Goal: Transaction & Acquisition: Obtain resource

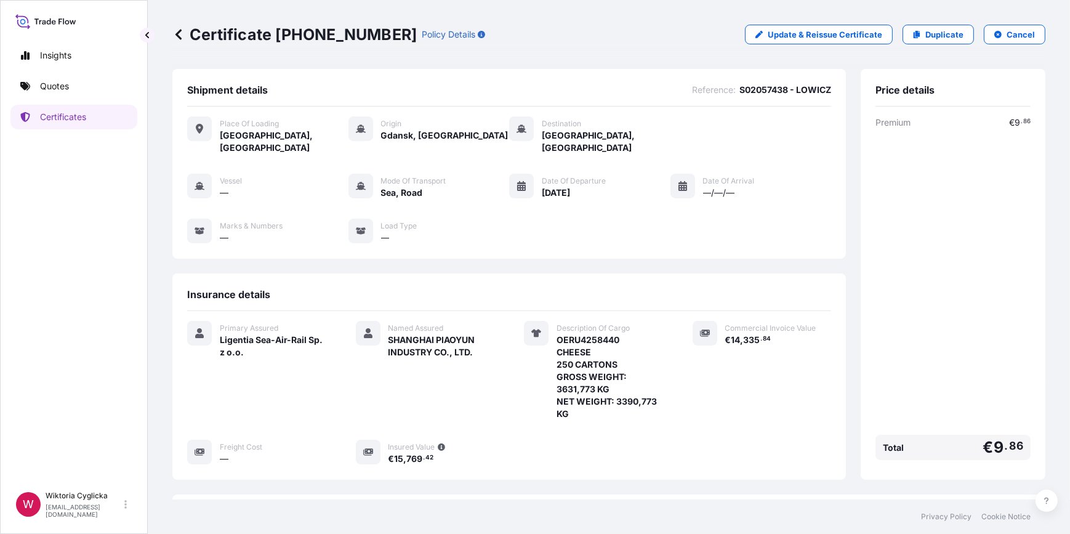
scroll to position [149, 0]
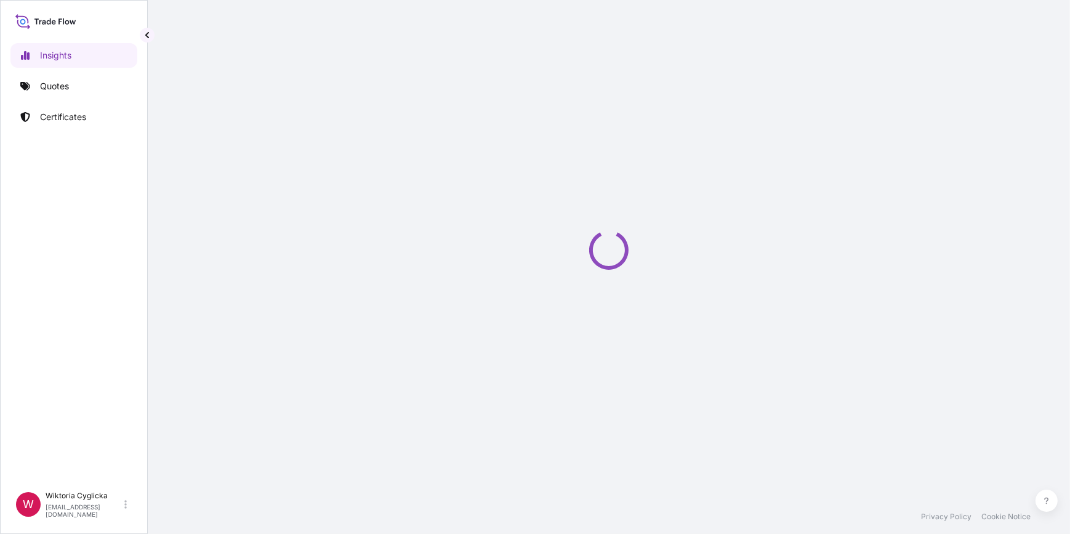
select select "2025"
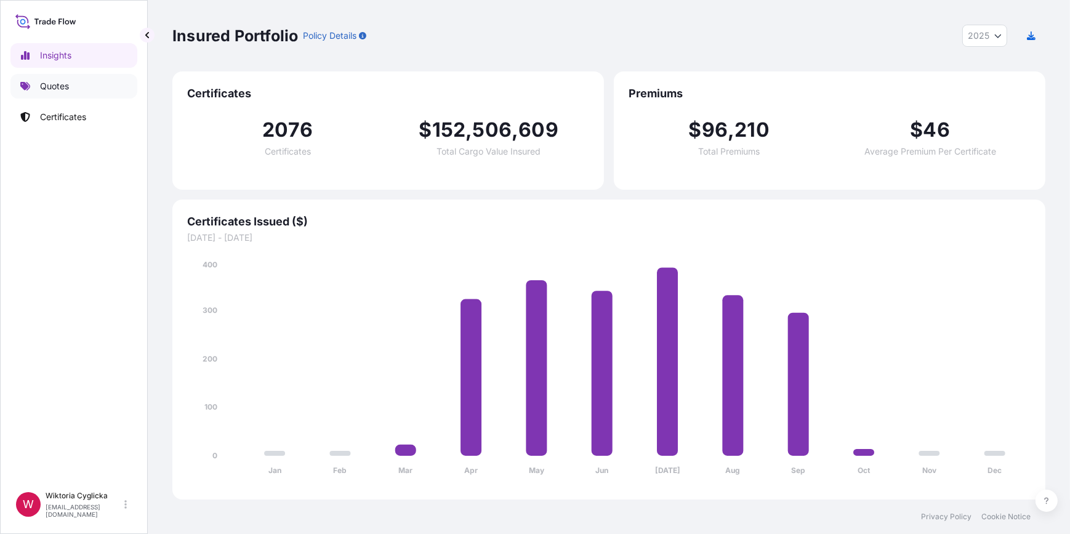
click at [73, 93] on link "Quotes" at bounding box center [73, 86] width 127 height 25
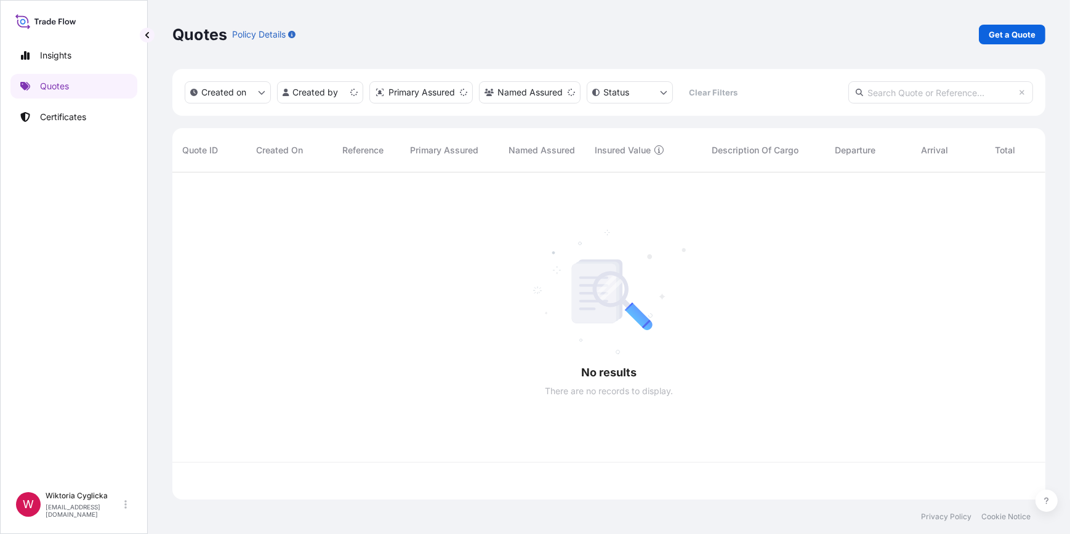
scroll to position [325, 864]
click at [989, 36] on p "Get a Quote" at bounding box center [1012, 34] width 47 height 12
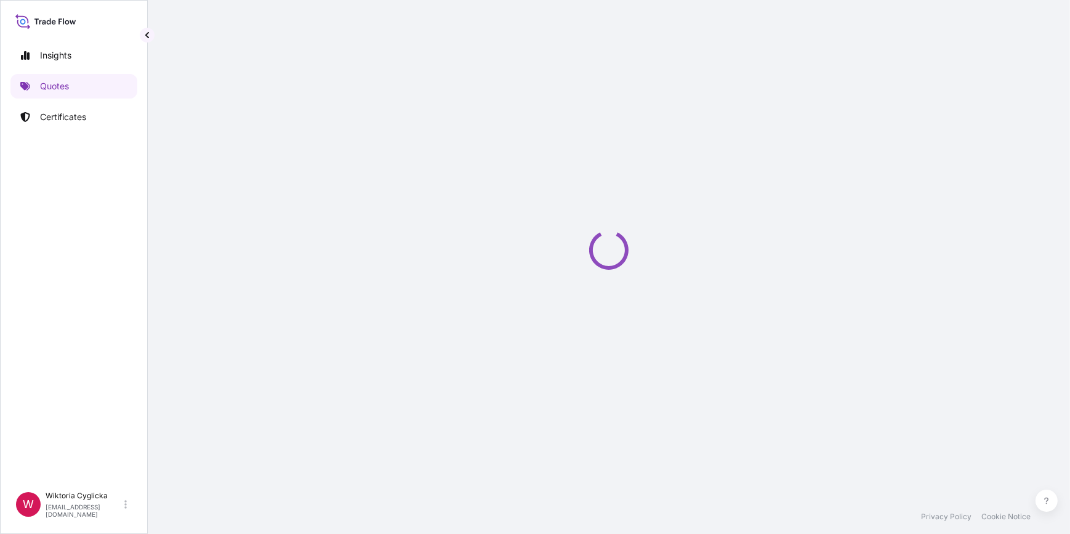
select select "Road / [GEOGRAPHIC_DATA]"
select select "Sea"
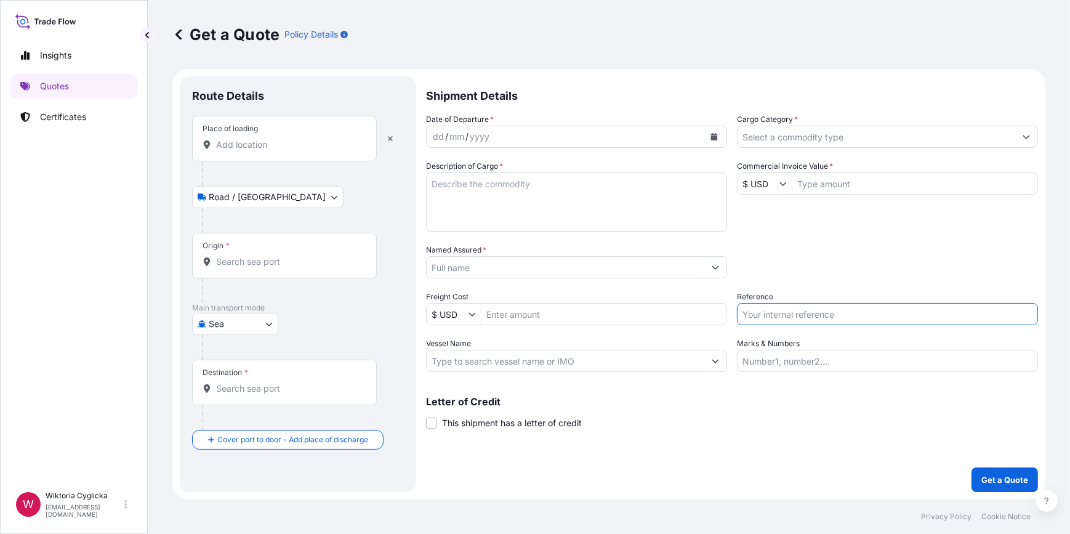
click at [788, 315] on input "Reference" at bounding box center [887, 314] width 301 height 22
paste input "S02063305"
type input "S02063305"
click at [821, 268] on div "Packing Category Type to search a container mode Please select a primary mode o…" at bounding box center [887, 261] width 301 height 34
click at [792, 146] on input "Cargo Category *" at bounding box center [877, 137] width 278 height 22
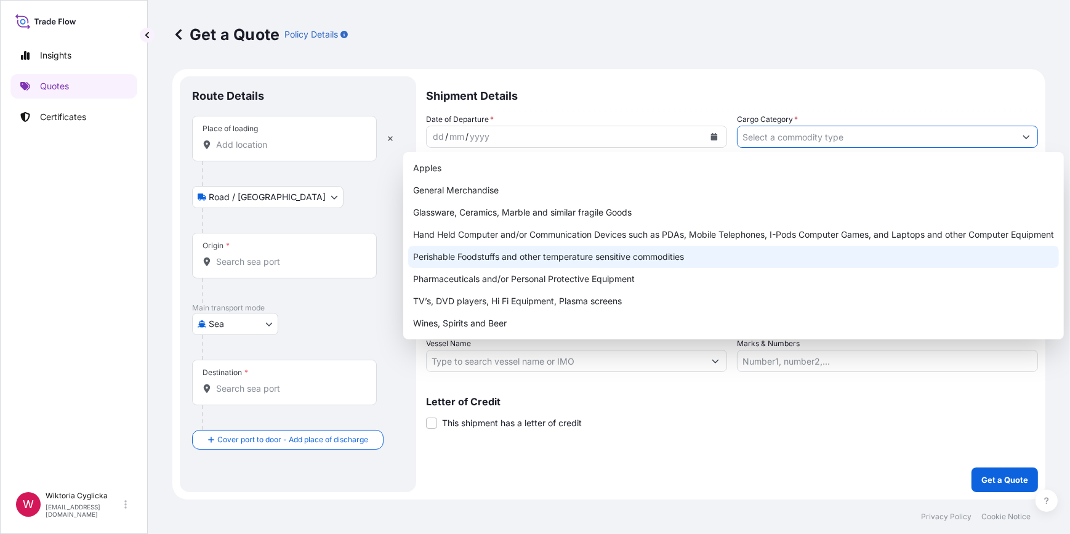
click at [485, 259] on div "Perishable Foodstuffs and other temperature sensitive commodities" at bounding box center [733, 257] width 651 height 22
type input "Perishable Foodstuffs and other temperature sensitive commodities"
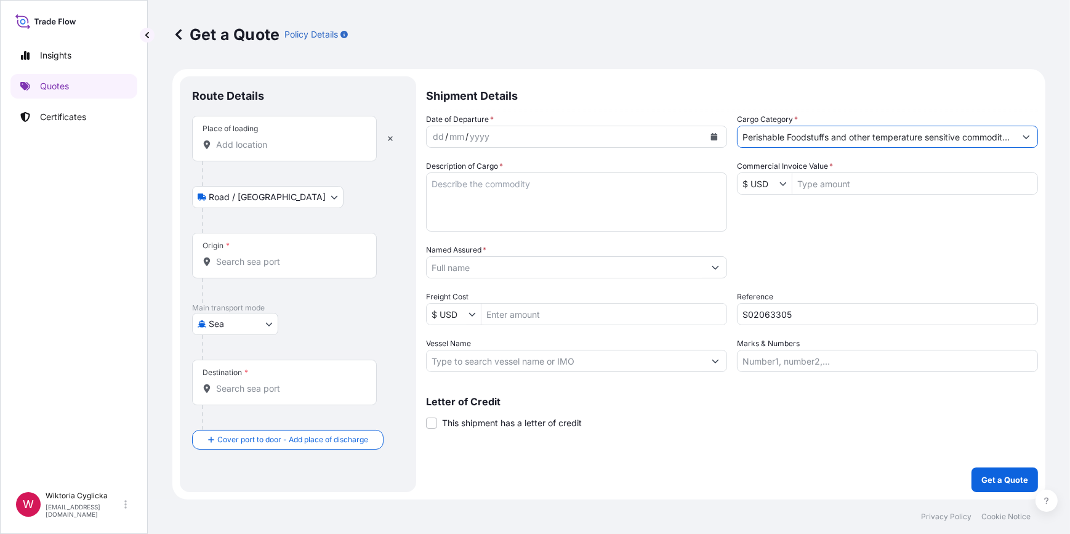
click at [455, 186] on textarea "Description of Cargo *" at bounding box center [576, 201] width 301 height 59
click at [448, 215] on textarea "Description of Cargo *" at bounding box center [576, 201] width 301 height 59
paste textarea "FRESH APPLES ON 21 PALLETS NET WEIGHT: 20160 KG HS CODE: 08081080 CLASS I INV. …"
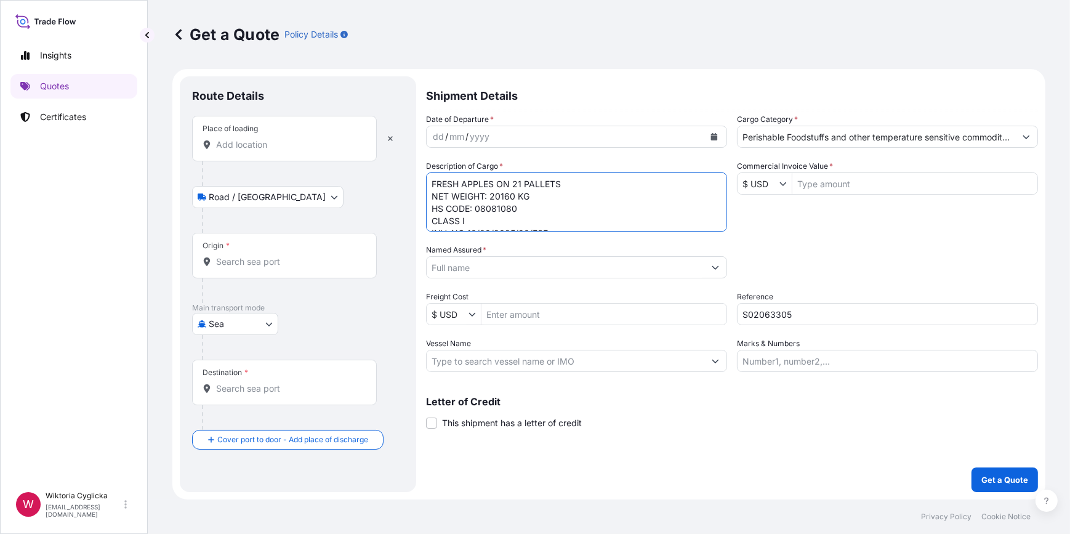
scroll to position [31, 0]
drag, startPoint x: 457, startPoint y: 203, endPoint x: 451, endPoint y: 197, distance: 9.2
click at [457, 203] on textarea "FRESH APPLES ON 21 PALLETS NET WEIGHT: 20160 KG HS CODE: 08081080 CLASS I INV. …" at bounding box center [576, 201] width 301 height 59
click at [430, 177] on textarea "FRESH APPLES ON 21 PALLETS NET WEIGHT: 20160 KG HS CODE: 08081080 CLASS I INV. …" at bounding box center [576, 201] width 301 height 59
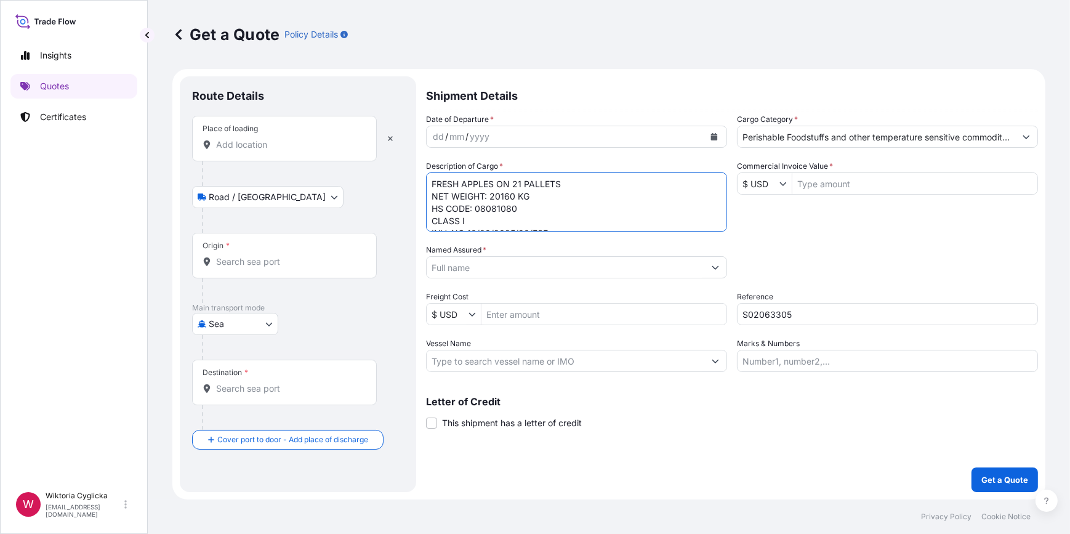
click at [430, 177] on textarea "FRESH APPLES ON 21 PALLETS NET WEIGHT: 20160 KG HS CODE: 08081080 CLASS I INV. …" at bounding box center [576, 201] width 301 height 59
paste textarea "HLBU 6192939"
click at [456, 182] on textarea "HLBU 6192939 FRESH APPLES ON 21 PALLETS NET WEIGHT: 20160 KG HS CODE: 08081080 …" at bounding box center [576, 201] width 301 height 59
type textarea "HLBU6192939 FRESH APPLES ON 21 PALLETS NET WEIGHT: 20160 KG HS CODE: 08081080 C…"
click at [262, 253] on div "Origin *" at bounding box center [284, 256] width 185 height 46
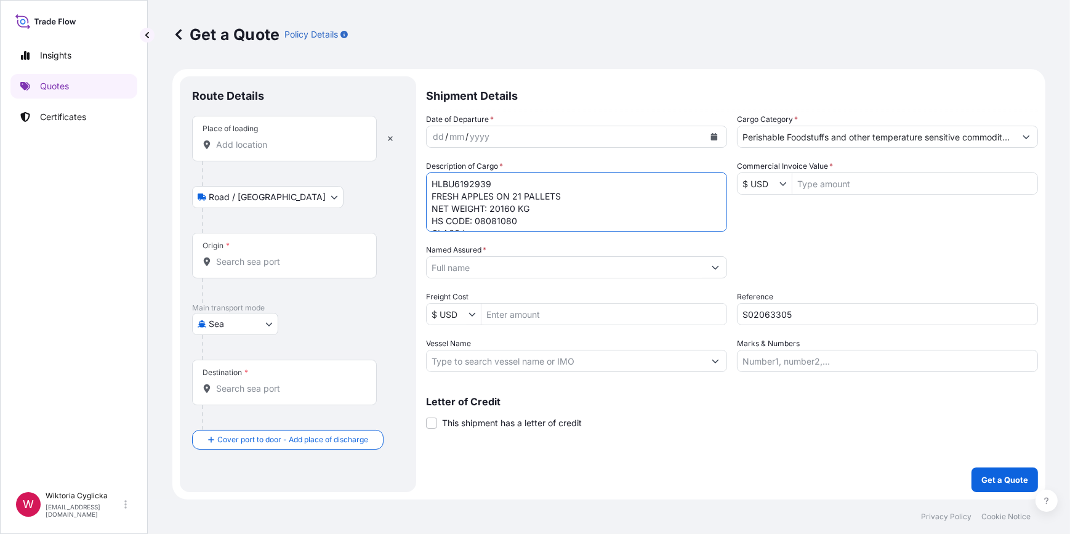
click at [262, 255] on input "Origin *" at bounding box center [288, 261] width 145 height 12
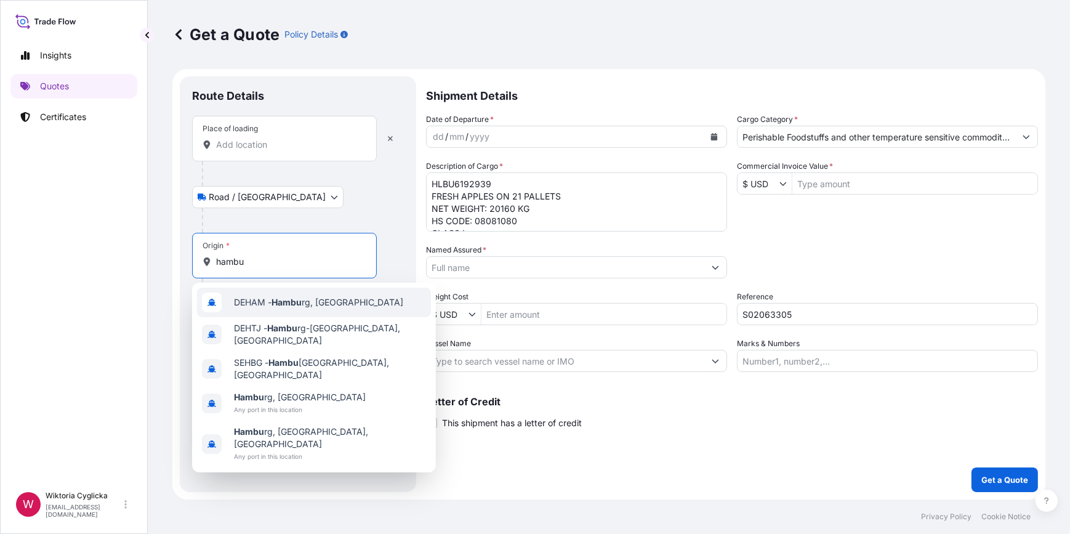
click at [265, 300] on span "DEHAM - Hambu rg, [GEOGRAPHIC_DATA]" at bounding box center [318, 302] width 169 height 12
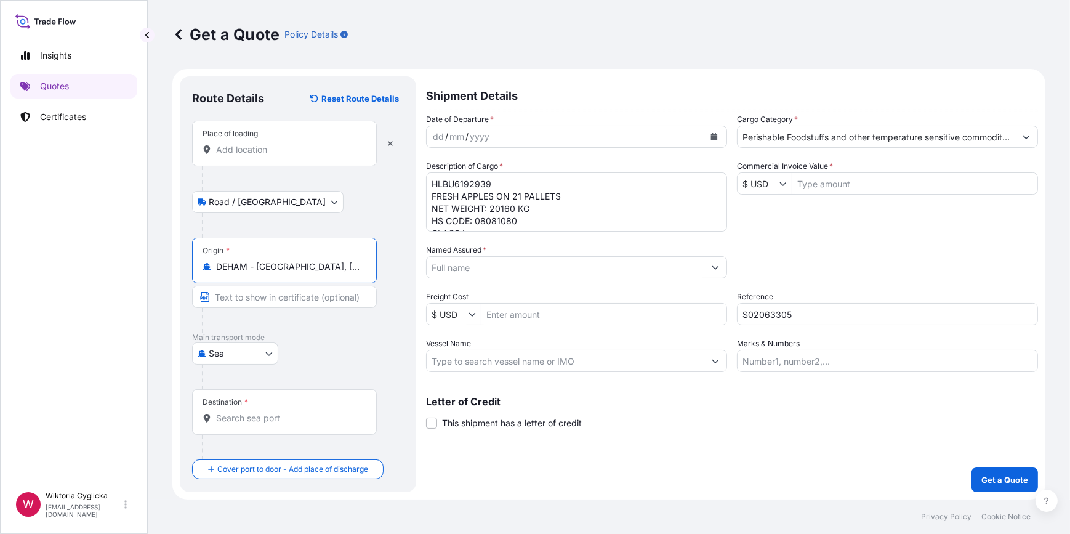
type input "DEHAM - [GEOGRAPHIC_DATA], [GEOGRAPHIC_DATA]"
click at [259, 412] on input "Destination *" at bounding box center [288, 418] width 145 height 12
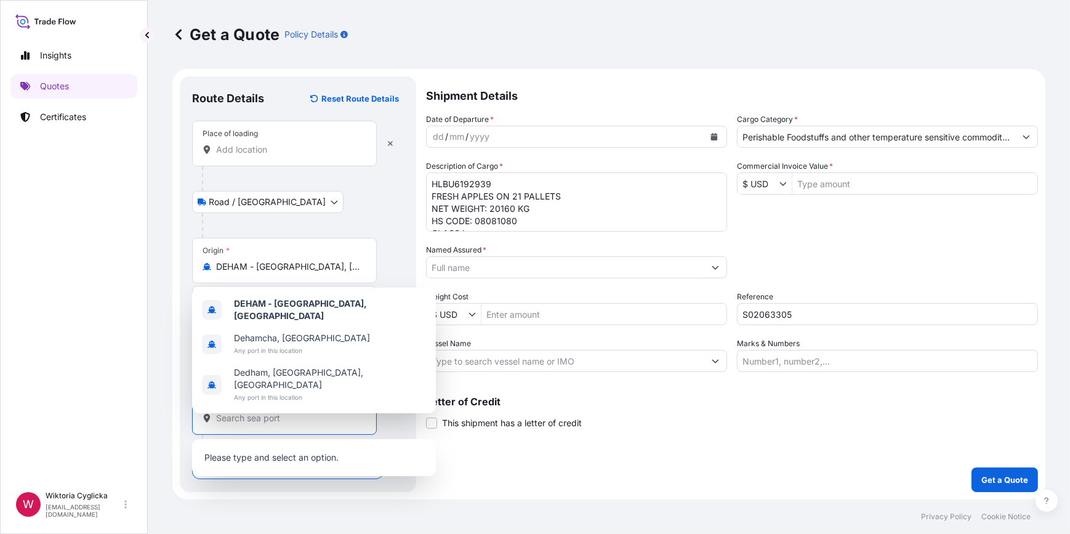
paste input "ENNORE"
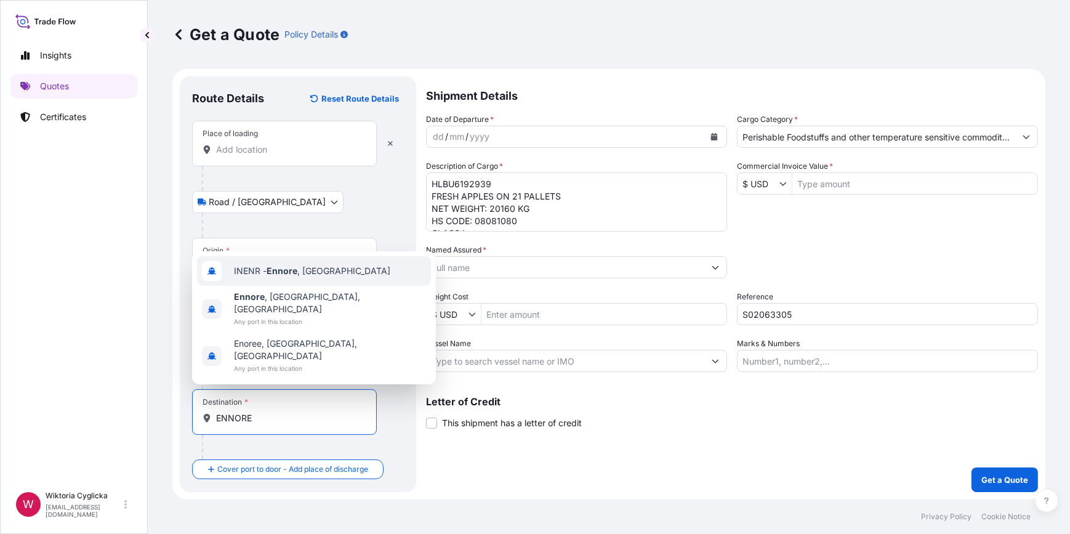
click at [265, 277] on span "INENR - [GEOGRAPHIC_DATA] , [GEOGRAPHIC_DATA]" at bounding box center [312, 271] width 156 height 12
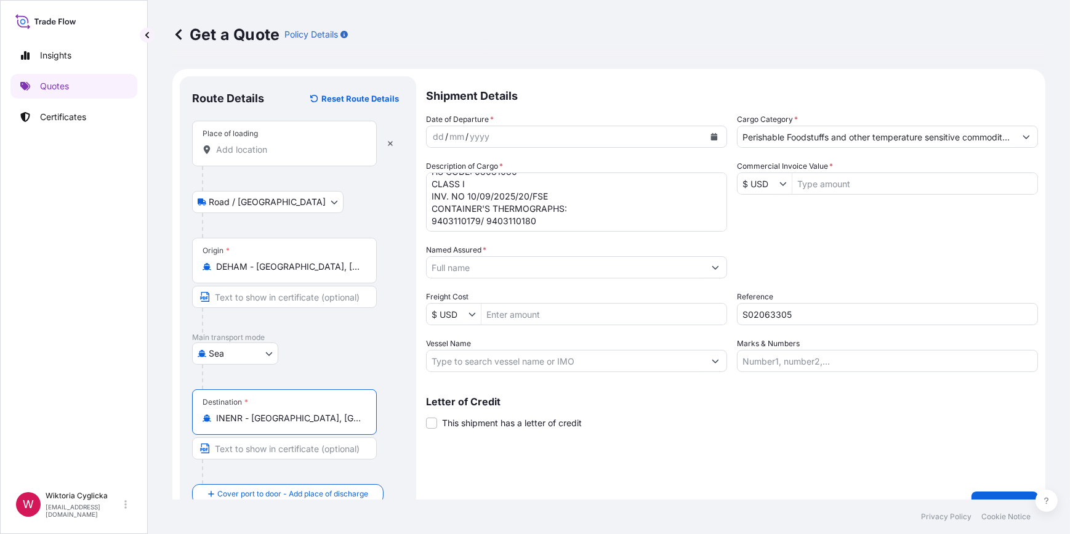
scroll to position [50, 0]
type input "INENR - [GEOGRAPHIC_DATA], [GEOGRAPHIC_DATA]"
click at [517, 259] on input "Named Assured *" at bounding box center [566, 267] width 278 height 22
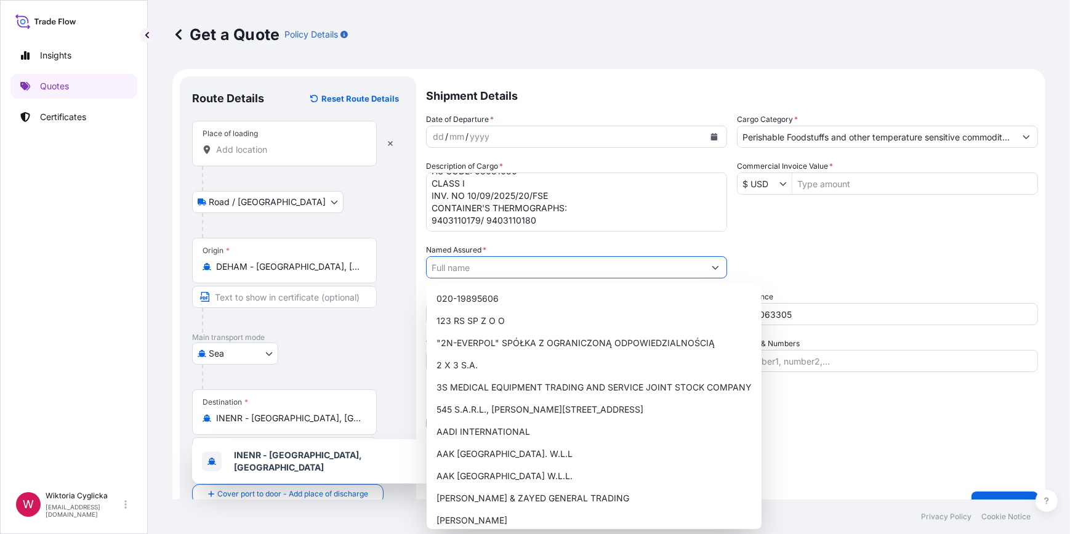
paste input "HORIZON INTERNATIONAL"
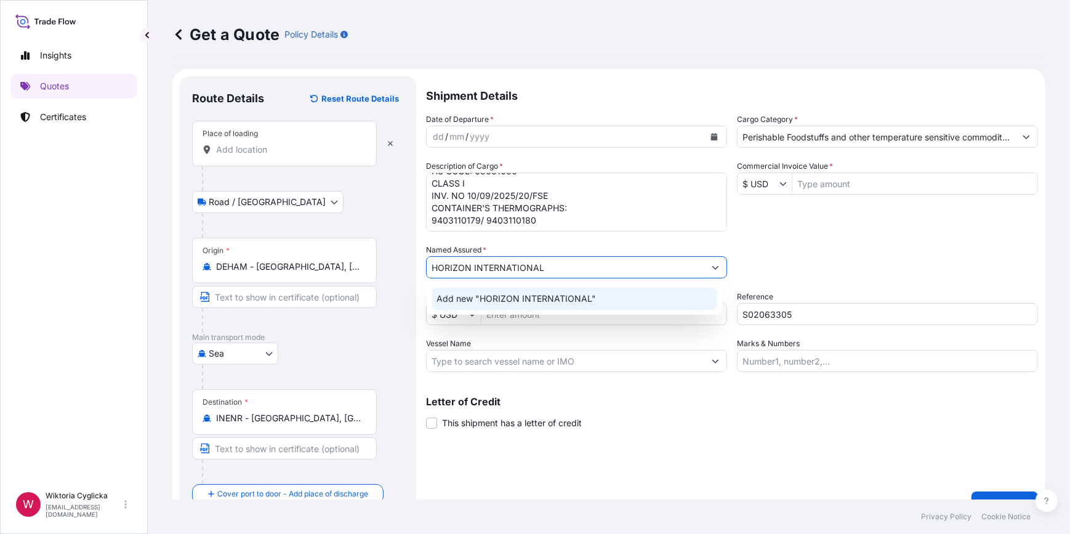
click at [507, 300] on span "Add new "HORIZON INTERNATIONAL"" at bounding box center [516, 298] width 159 height 12
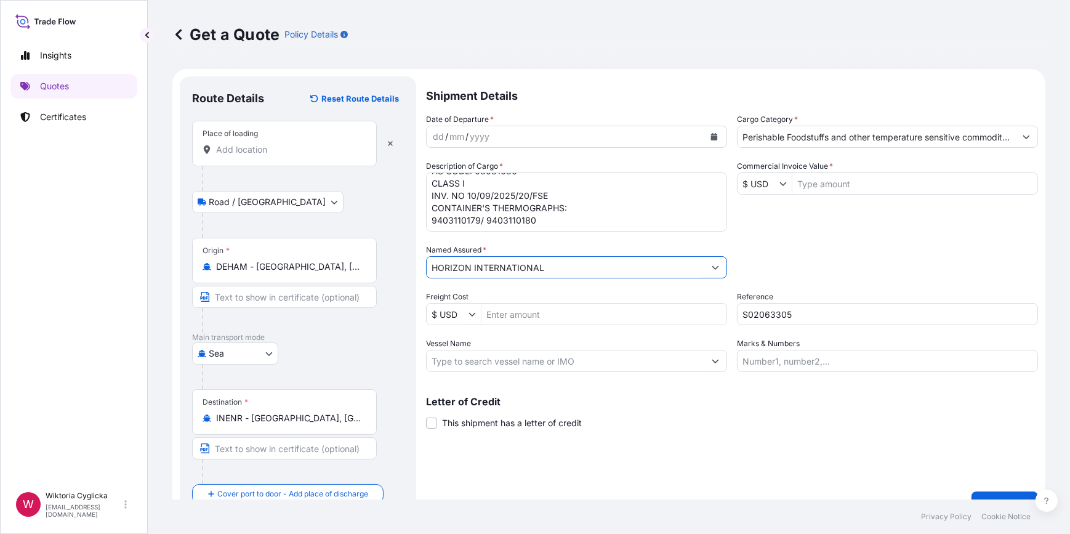
type input "HORIZON INTERNATIONAL"
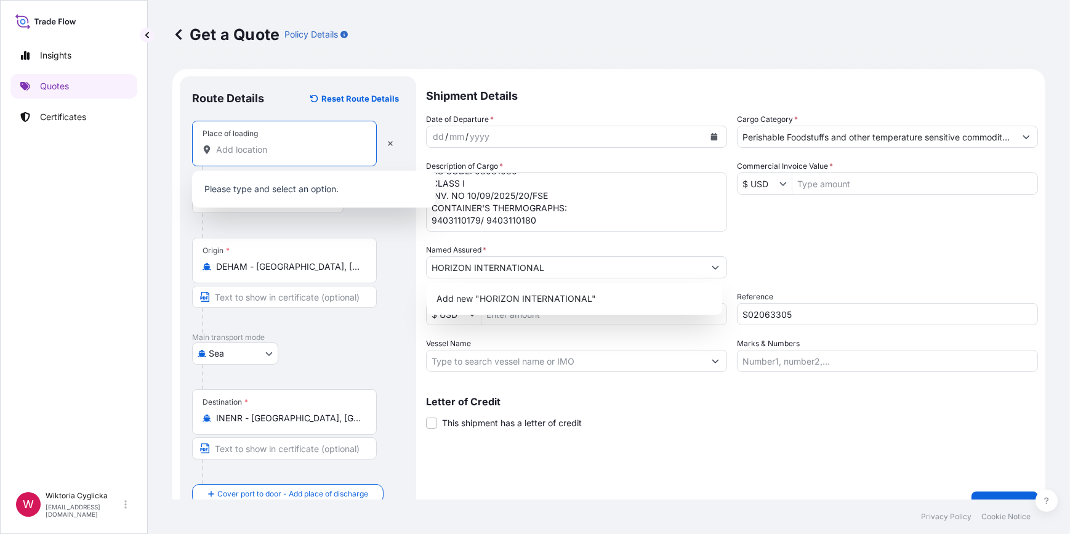
click at [243, 153] on input "Place of loading" at bounding box center [288, 149] width 145 height 12
paste input "WARKA"
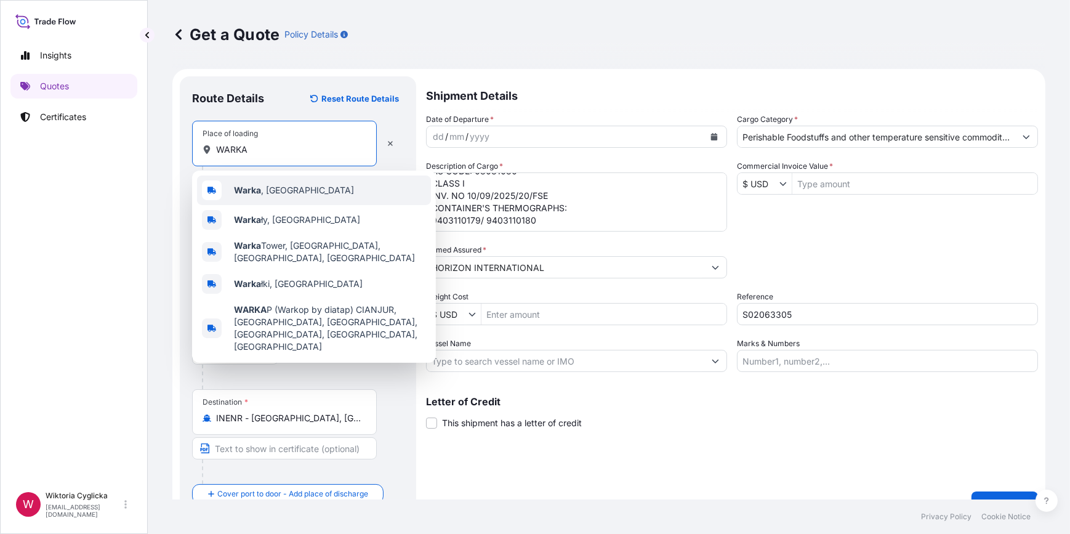
click at [254, 190] on b "Warka" at bounding box center [247, 190] width 27 height 10
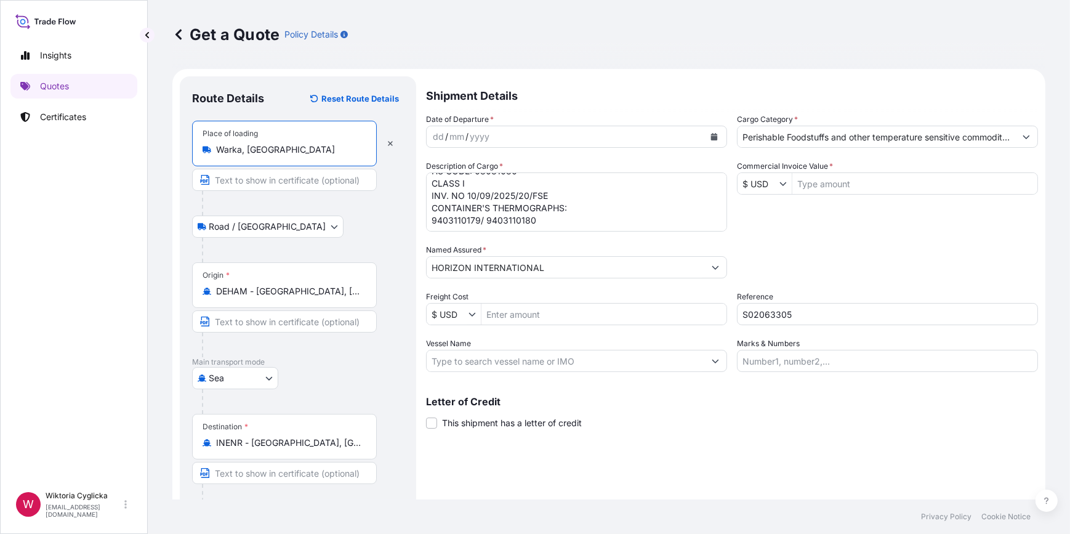
type input "Warka, [GEOGRAPHIC_DATA]"
click at [711, 137] on icon "Calendar" at bounding box center [714, 136] width 7 height 7
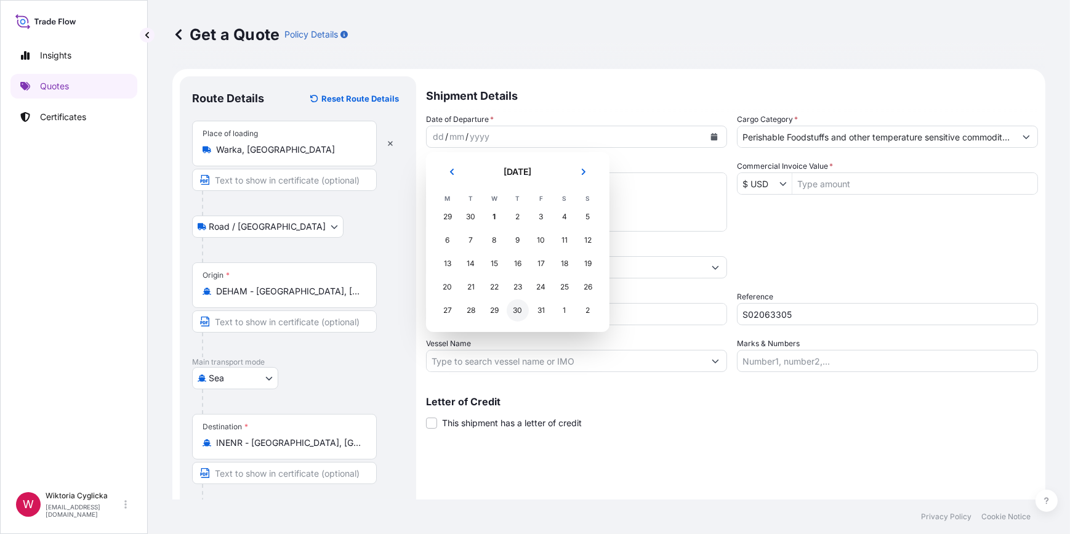
click at [518, 313] on div "30" at bounding box center [518, 310] width 22 height 22
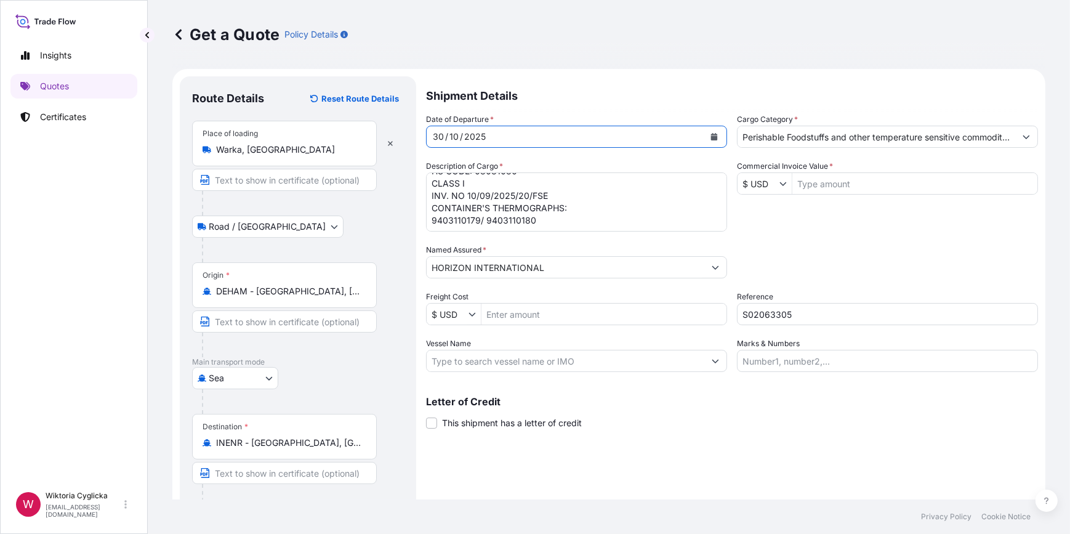
click at [577, 137] on div "[DATE]" at bounding box center [566, 137] width 278 height 22
click at [710, 135] on icon "Calendar" at bounding box center [713, 136] width 7 height 7
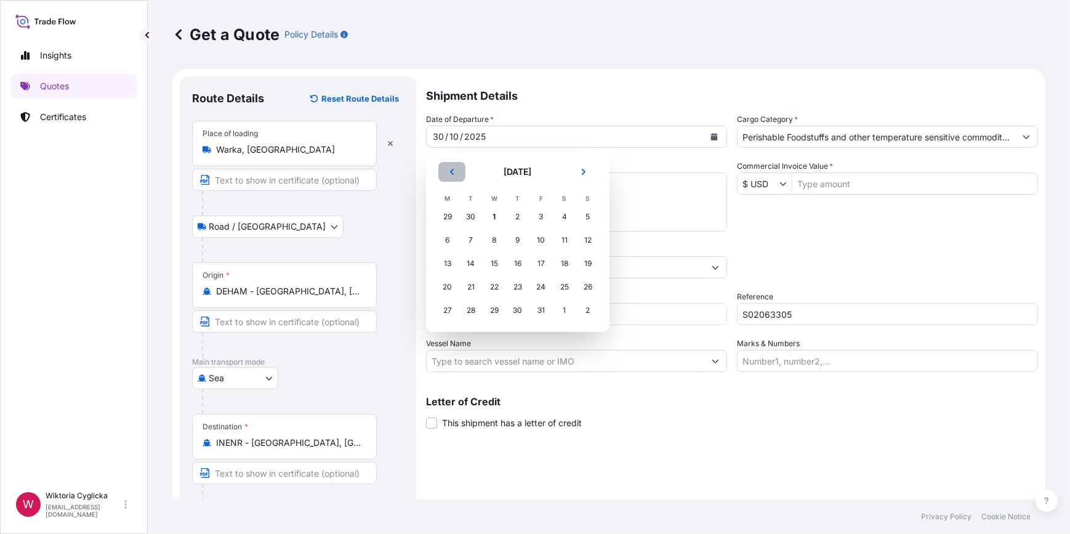
click at [451, 172] on icon "Previous" at bounding box center [452, 172] width 4 height 6
click at [470, 307] on div "30" at bounding box center [471, 310] width 22 height 22
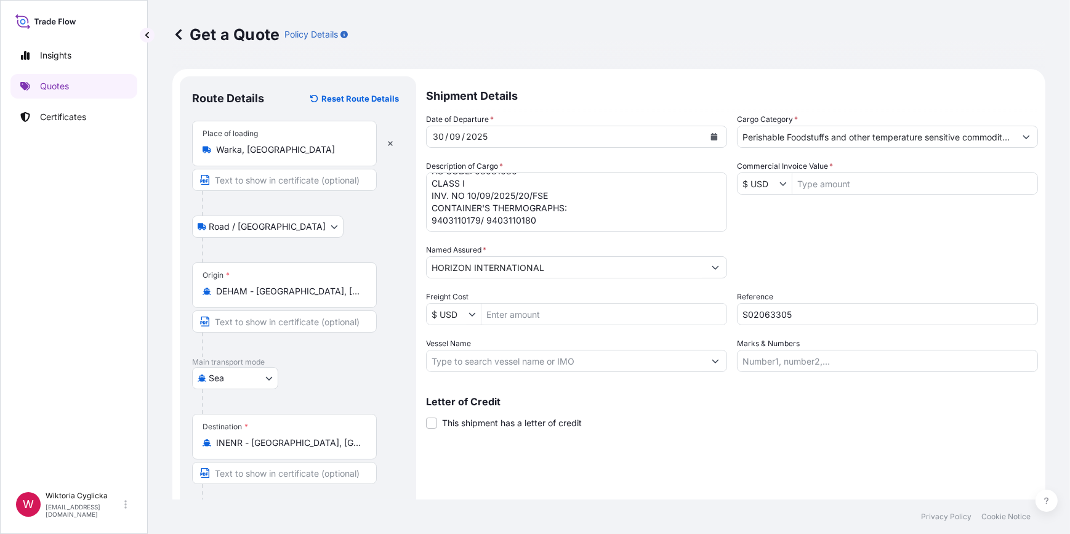
click at [830, 240] on div "Date of Departure * [DATE] Cargo Category * Perishable Foodstuffs and other tem…" at bounding box center [732, 242] width 612 height 259
click at [855, 188] on input "Commercial Invoice Value *" at bounding box center [914, 183] width 245 height 22
type input "16,800"
click at [872, 233] on div "Date of Departure * [DATE] Cargo Category * Perishable Foodstuffs and other tem…" at bounding box center [732, 242] width 612 height 259
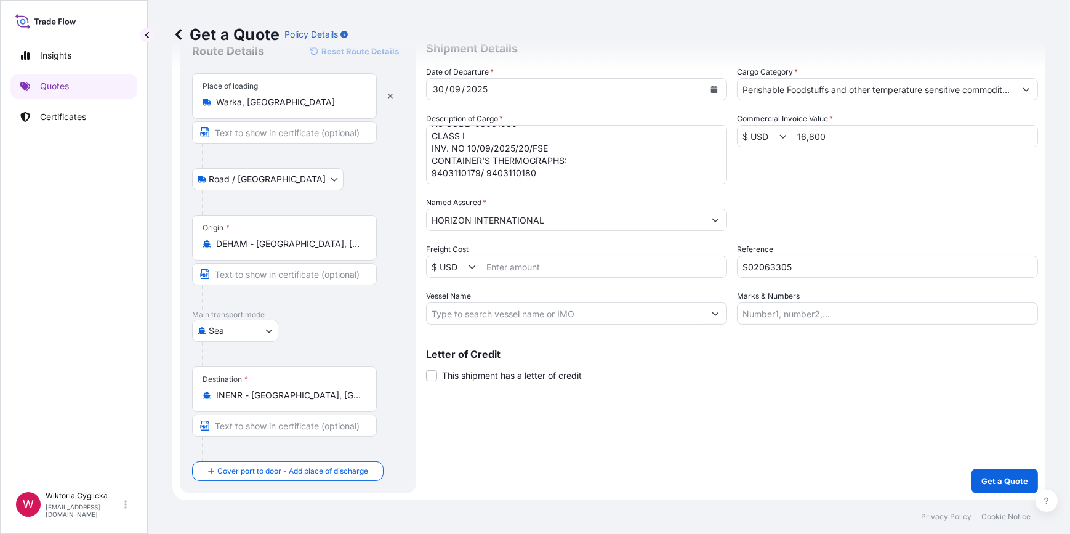
scroll to position [48, 0]
click at [1011, 480] on p "Get a Quote" at bounding box center [1004, 480] width 47 height 12
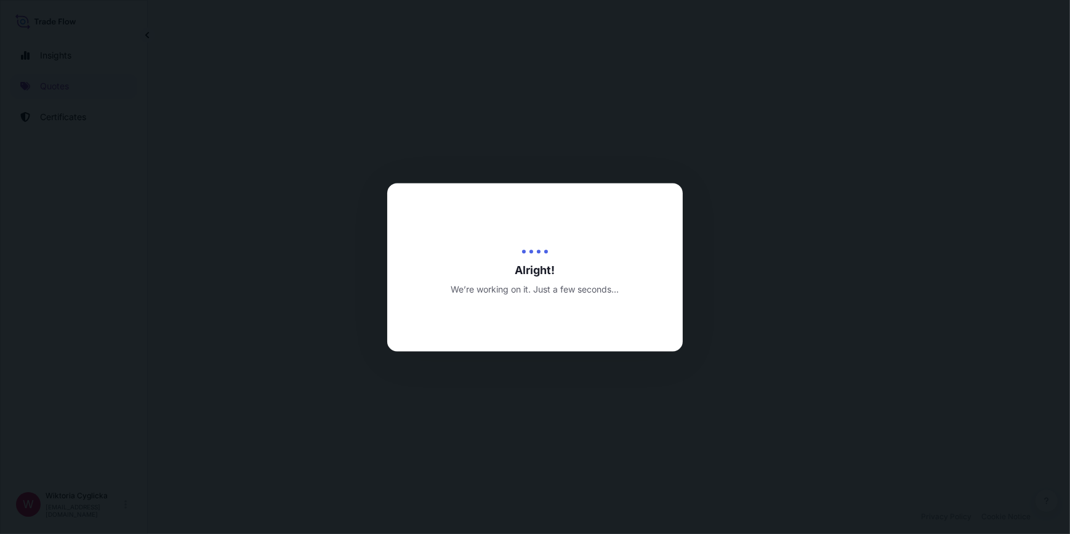
select select "Road / [GEOGRAPHIC_DATA]"
select select "Sea"
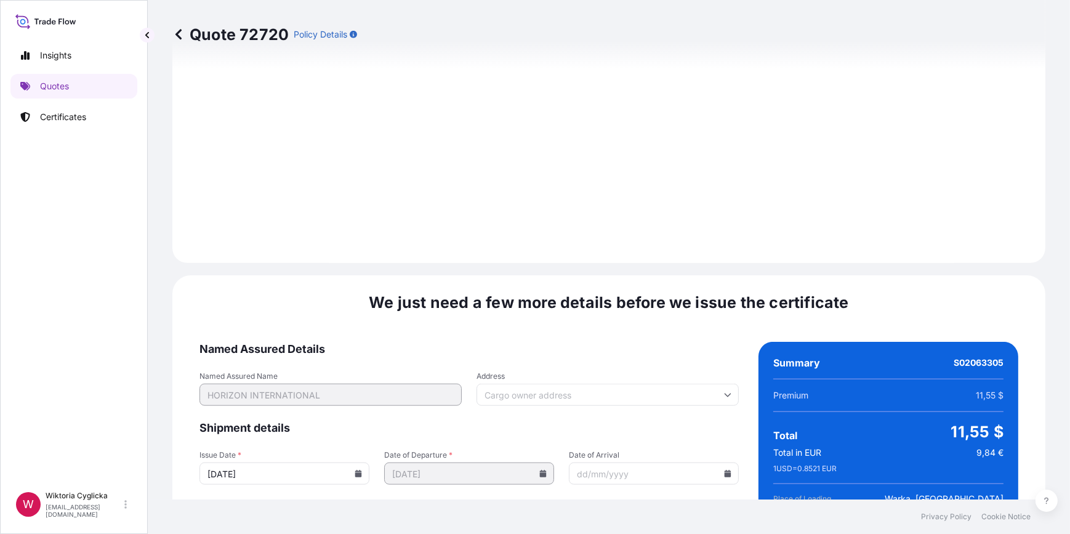
scroll to position [1537, 0]
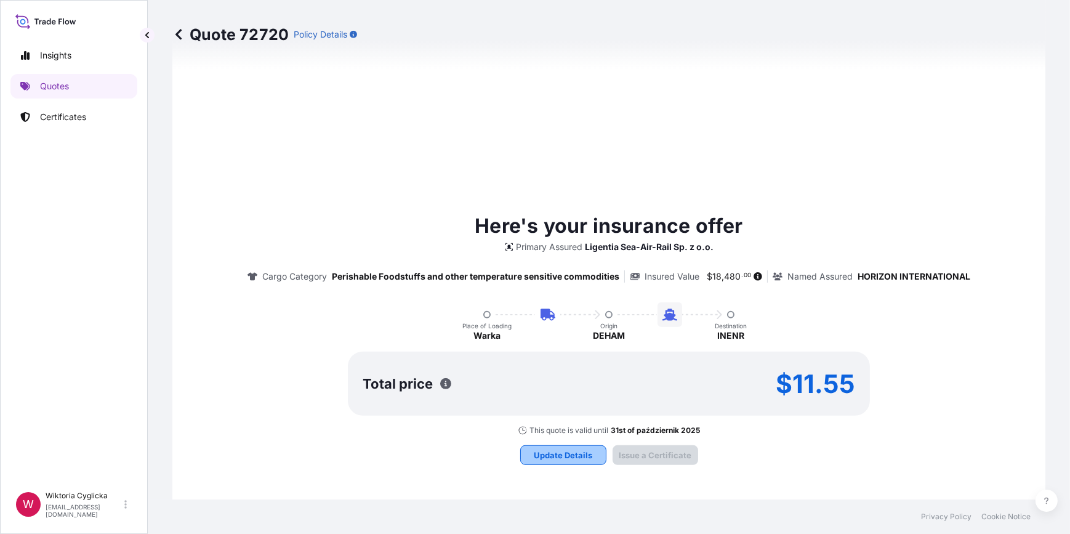
click at [582, 449] on p "Update Details" at bounding box center [563, 455] width 58 height 12
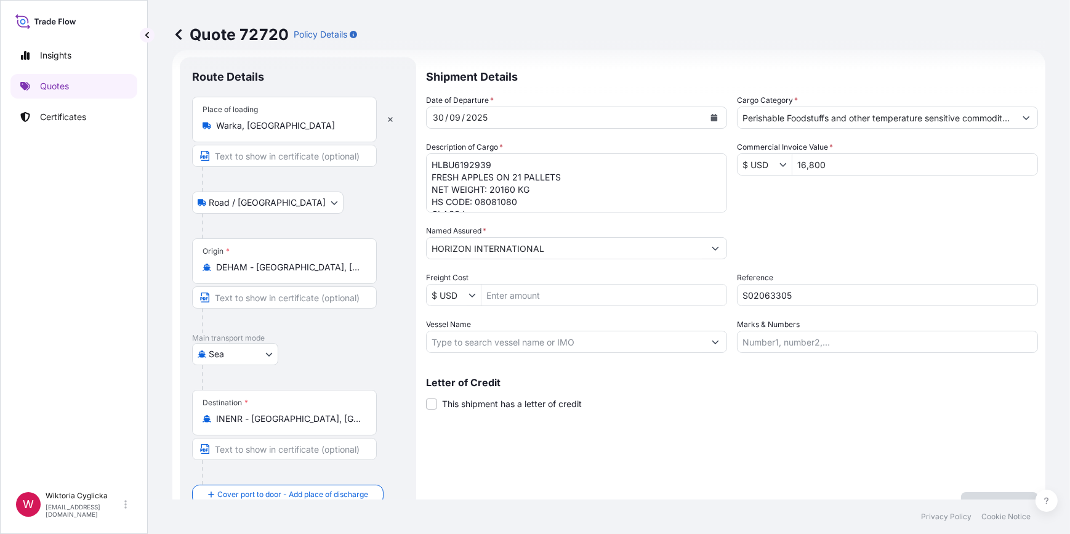
scroll to position [0, 0]
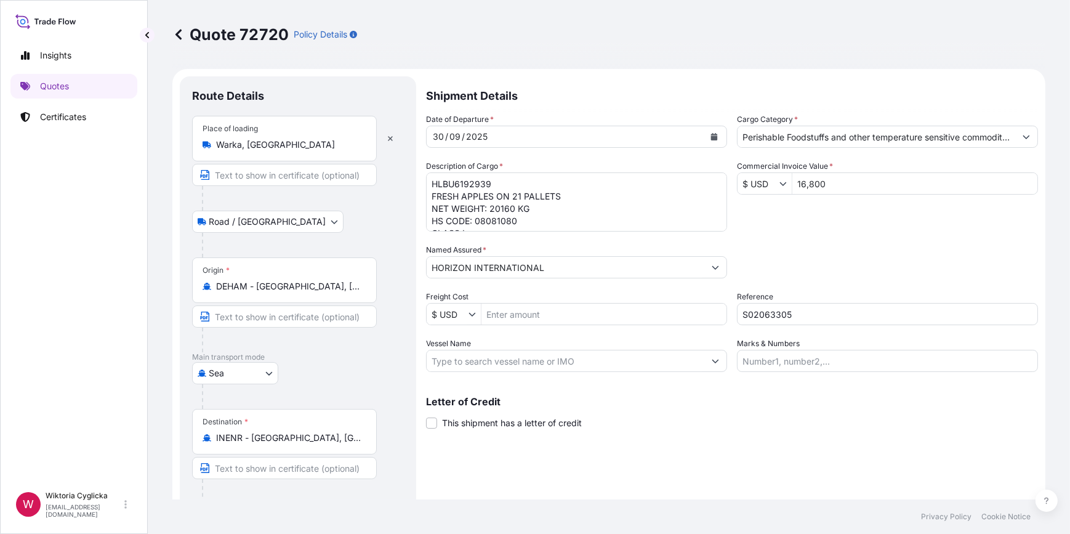
click at [846, 129] on input "Perishable Foodstuffs and other temperature sensitive commodities" at bounding box center [877, 137] width 278 height 22
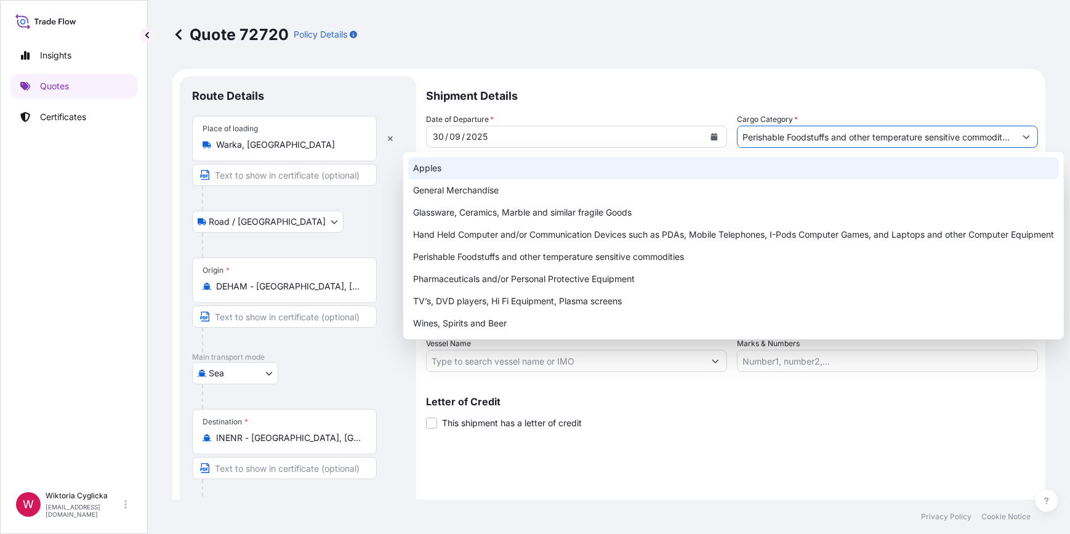
click at [468, 170] on div "Apples" at bounding box center [733, 168] width 651 height 22
type input "Apples"
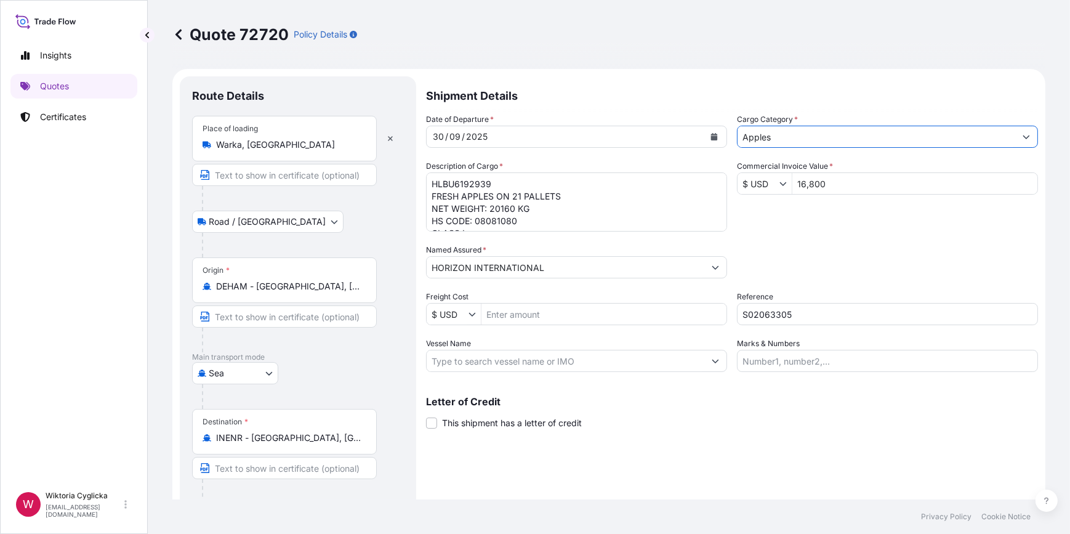
click at [837, 239] on div "Date of Departure * [DATE] Cargo Category * Apples Description of Cargo * HLBU6…" at bounding box center [732, 242] width 612 height 259
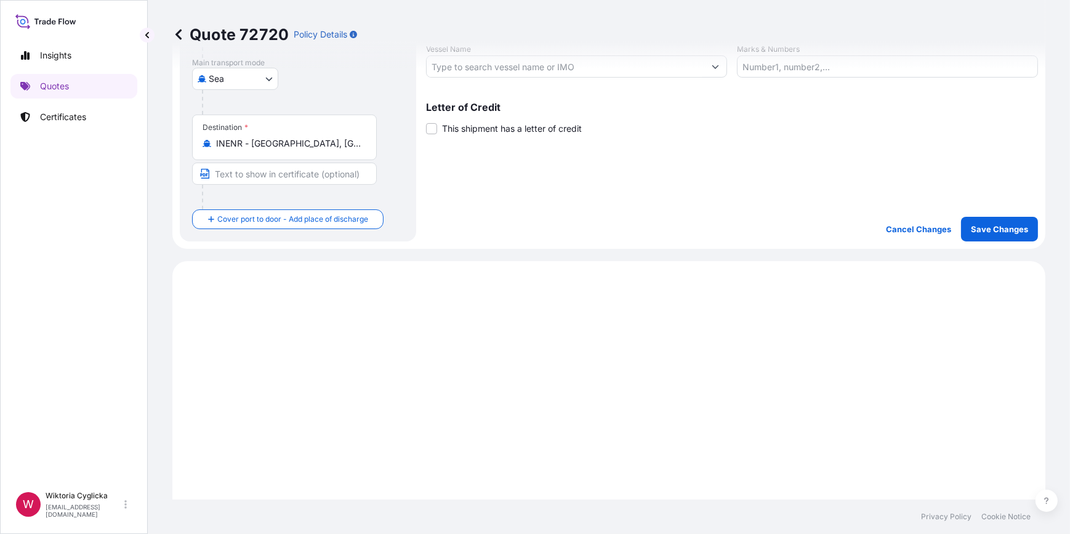
scroll to position [298, 0]
click at [981, 223] on p "Save Changes" at bounding box center [999, 225] width 57 height 12
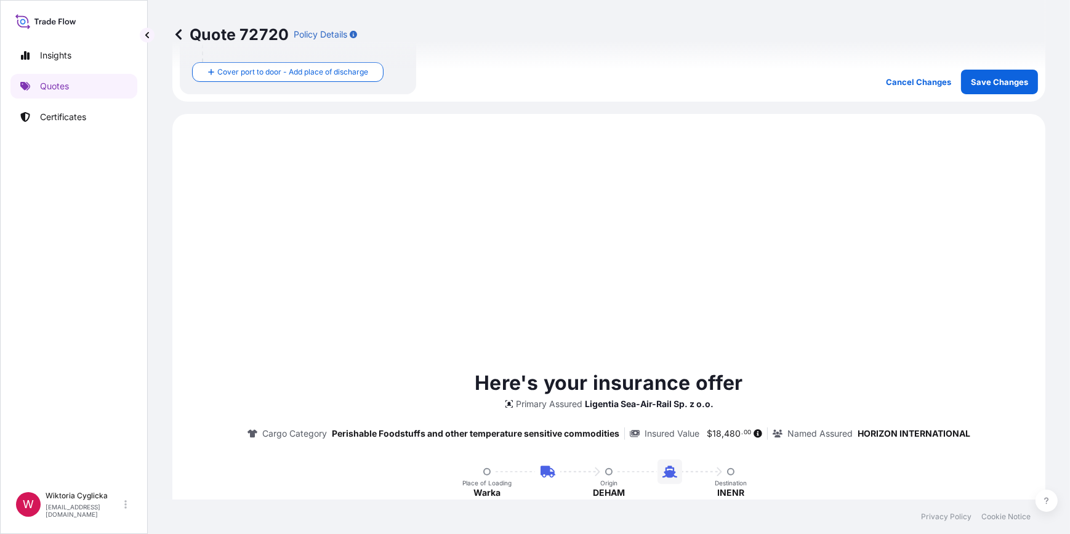
scroll to position [493, 0]
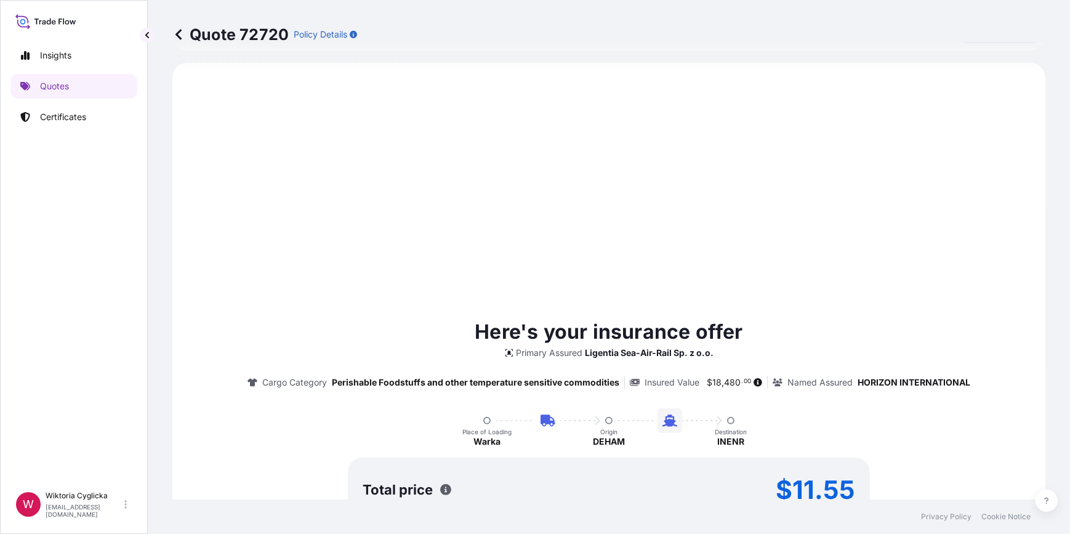
select select "Road / [GEOGRAPHIC_DATA]"
select select "Sea"
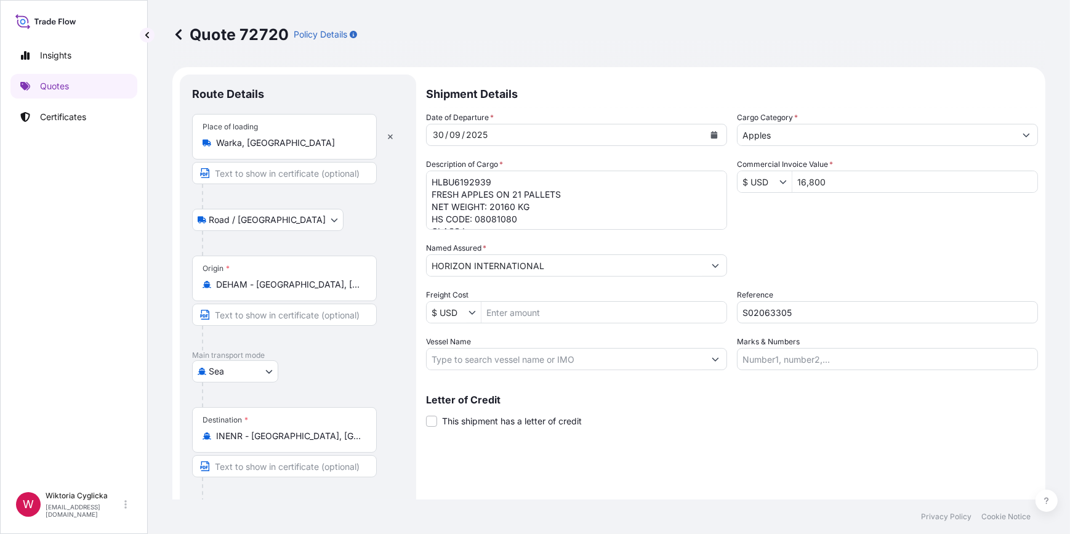
scroll to position [0, 0]
click at [78, 83] on link "Quotes" at bounding box center [73, 86] width 127 height 25
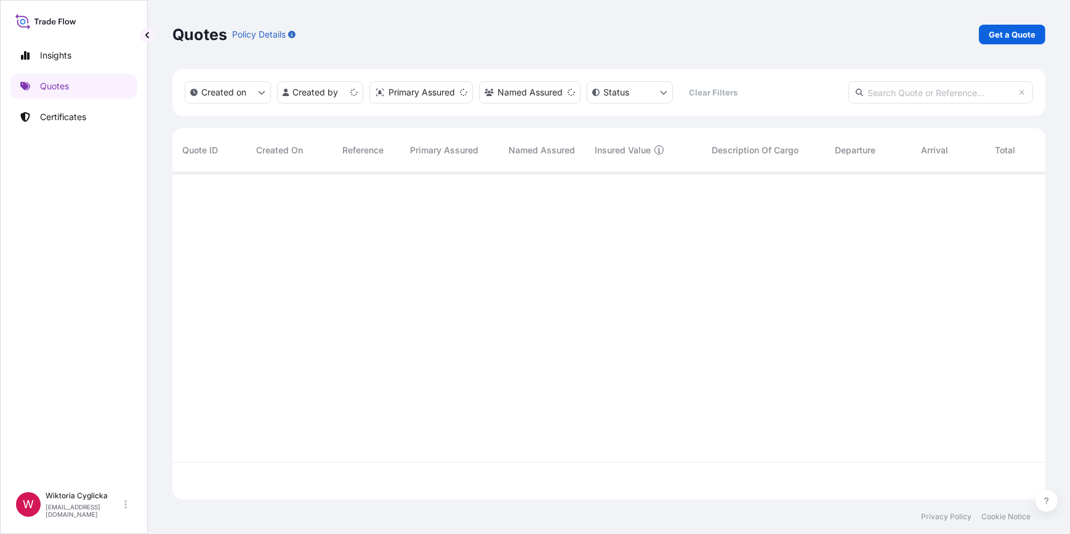
scroll to position [325, 864]
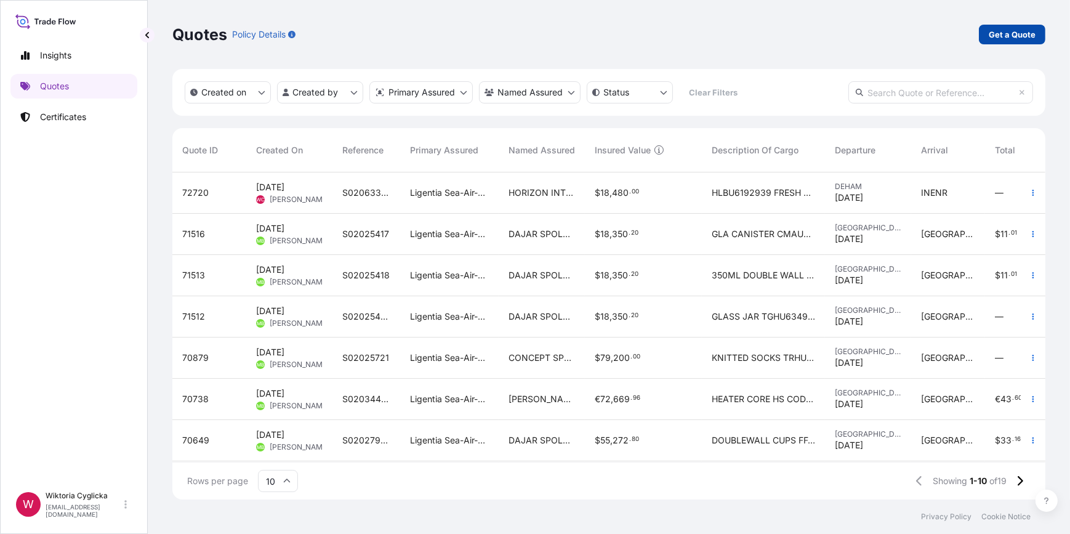
click at [1008, 34] on p "Get a Quote" at bounding box center [1012, 34] width 47 height 12
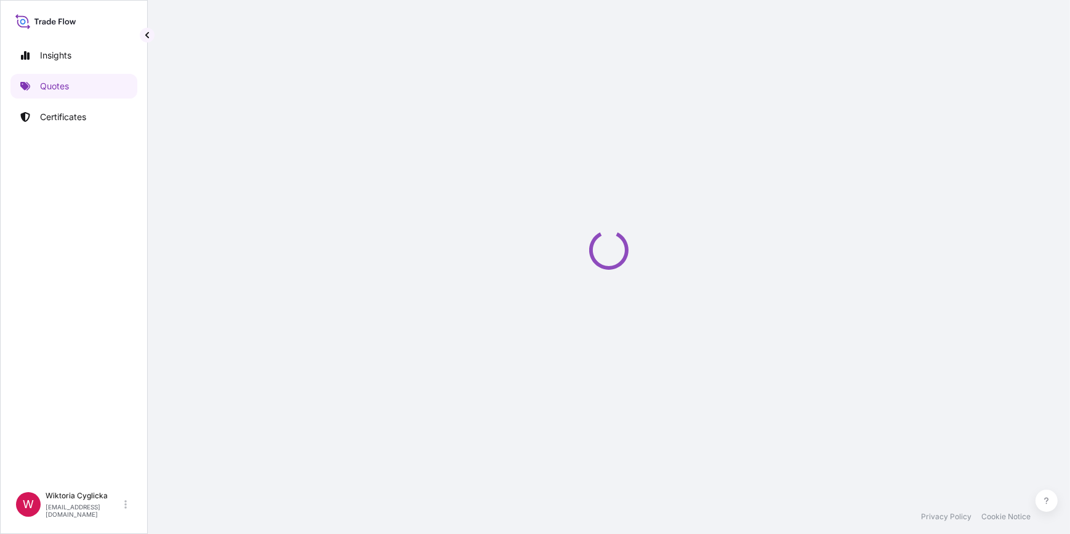
select select "Sea"
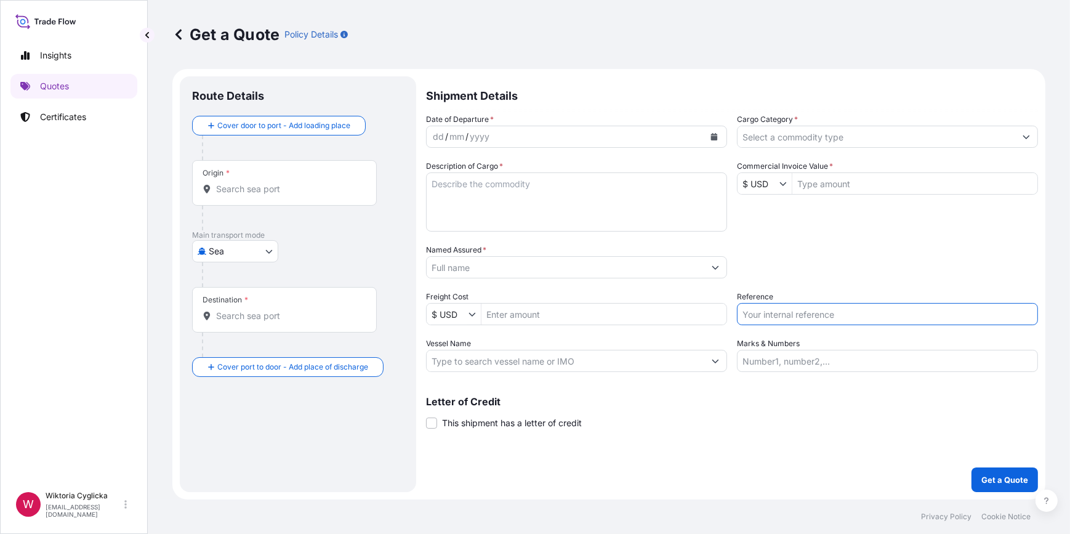
click at [776, 308] on input "Reference" at bounding box center [887, 314] width 301 height 22
paste input "S02061608"
type input "S02061608"
click at [793, 241] on div "Date of Departure * dd / mm / yyyy Cargo Category * Description of Cargo * Comm…" at bounding box center [732, 242] width 612 height 259
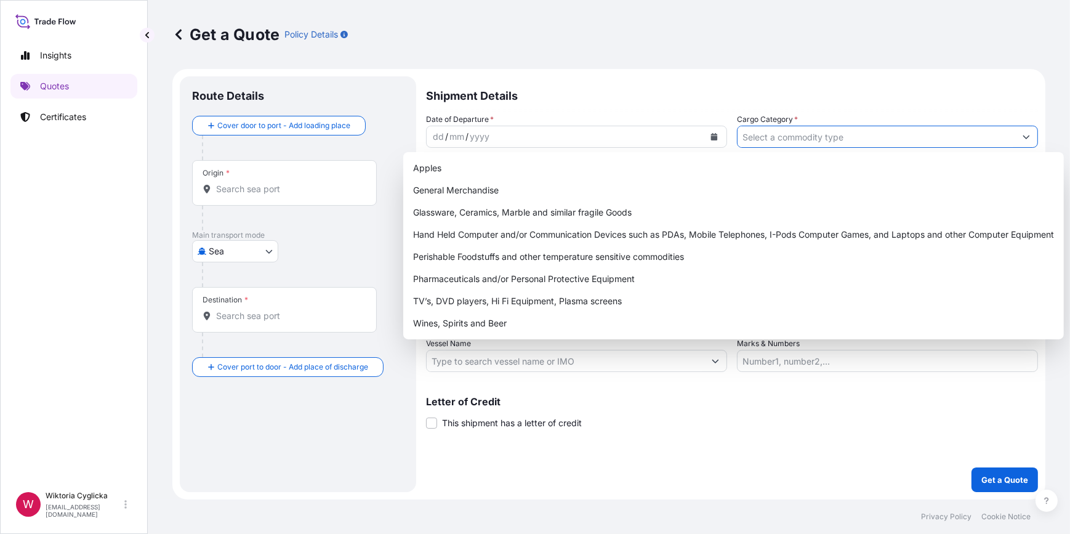
click at [784, 134] on input "Cargo Category *" at bounding box center [877, 137] width 278 height 22
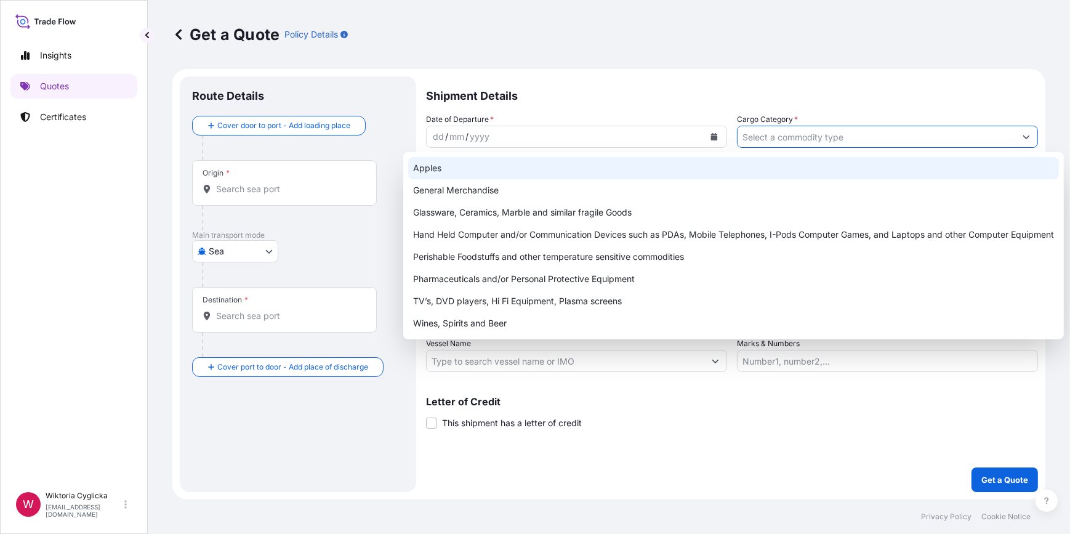
click at [539, 172] on div "Apples" at bounding box center [733, 168] width 651 height 22
type input "Apples"
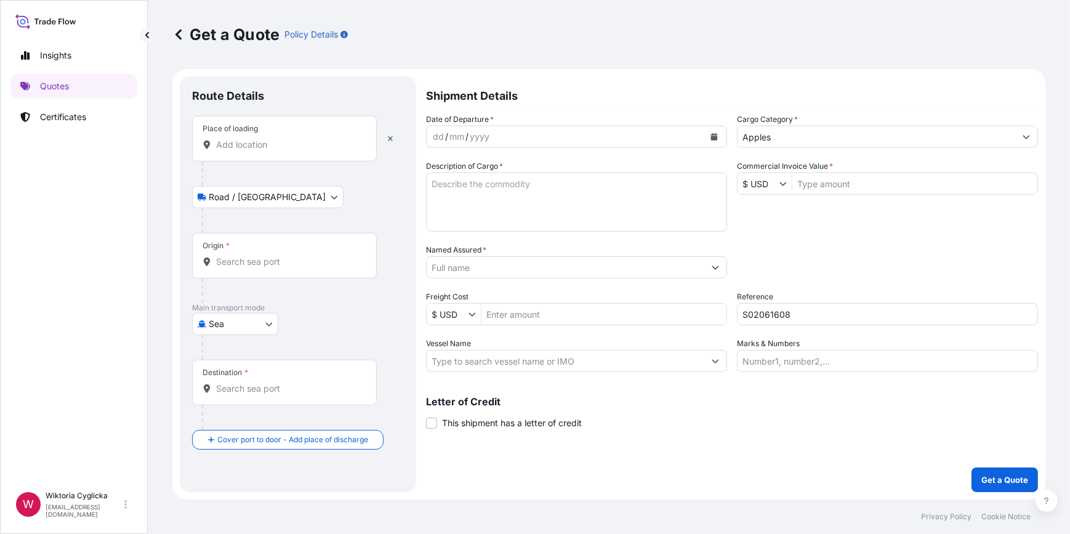
click at [288, 142] on input "Place of loading" at bounding box center [288, 145] width 145 height 12
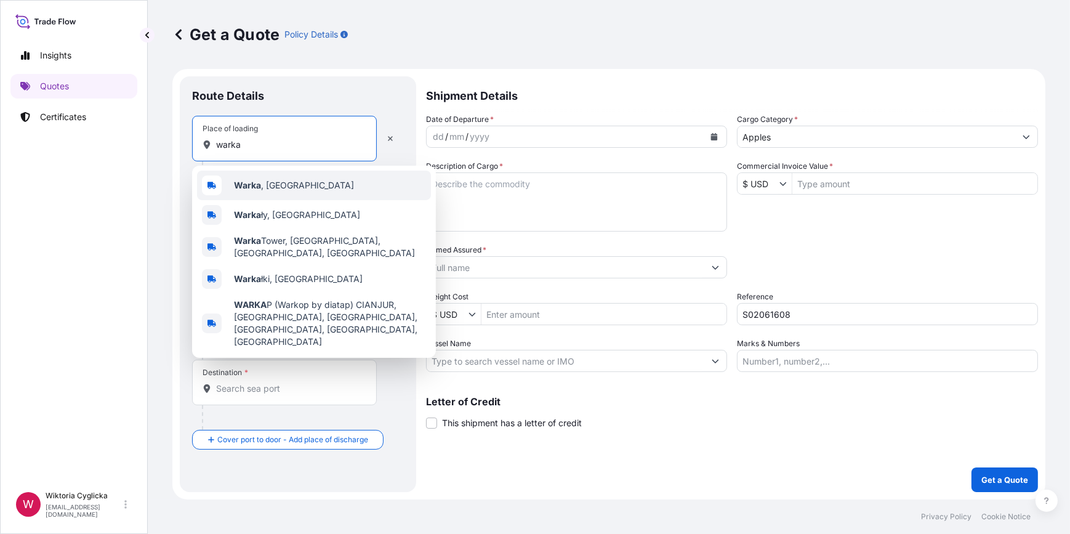
click at [270, 180] on span "Warka , [GEOGRAPHIC_DATA]" at bounding box center [294, 185] width 120 height 12
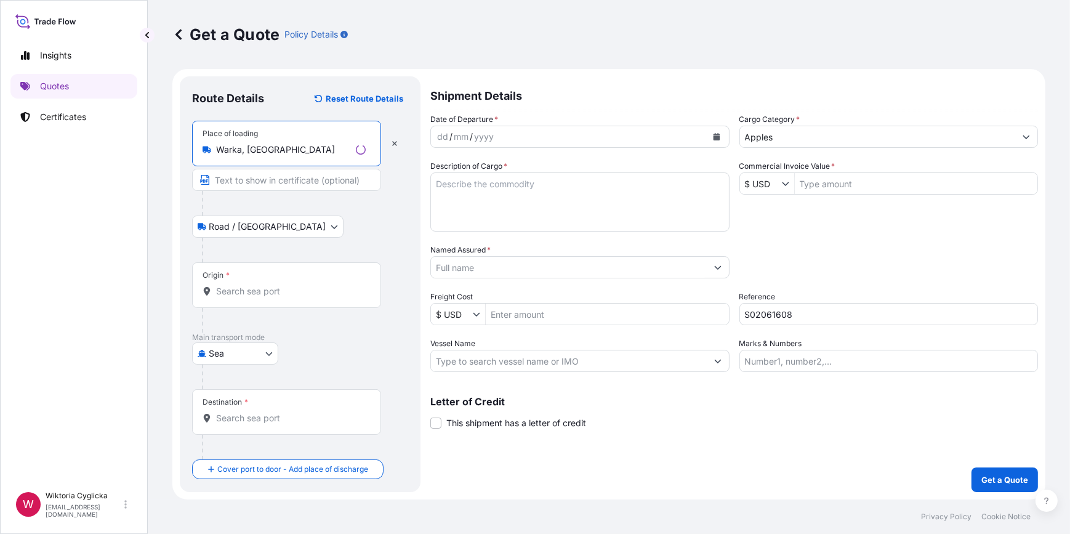
type input "Warka, [GEOGRAPHIC_DATA]"
click at [252, 295] on input "Origin *" at bounding box center [291, 291] width 150 height 12
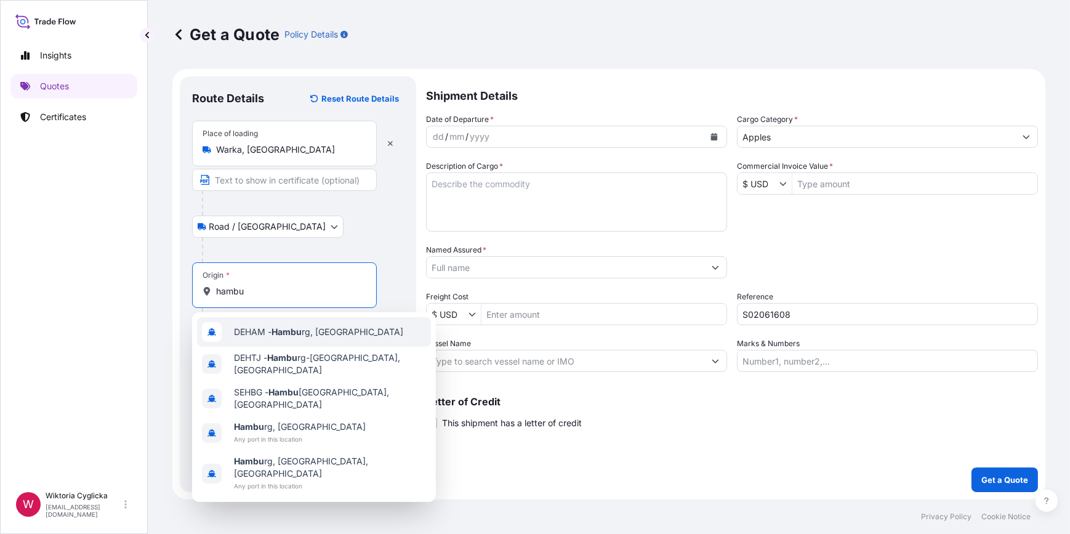
click at [259, 321] on div "DEHAM - Hambu rg, [GEOGRAPHIC_DATA]" at bounding box center [314, 332] width 234 height 30
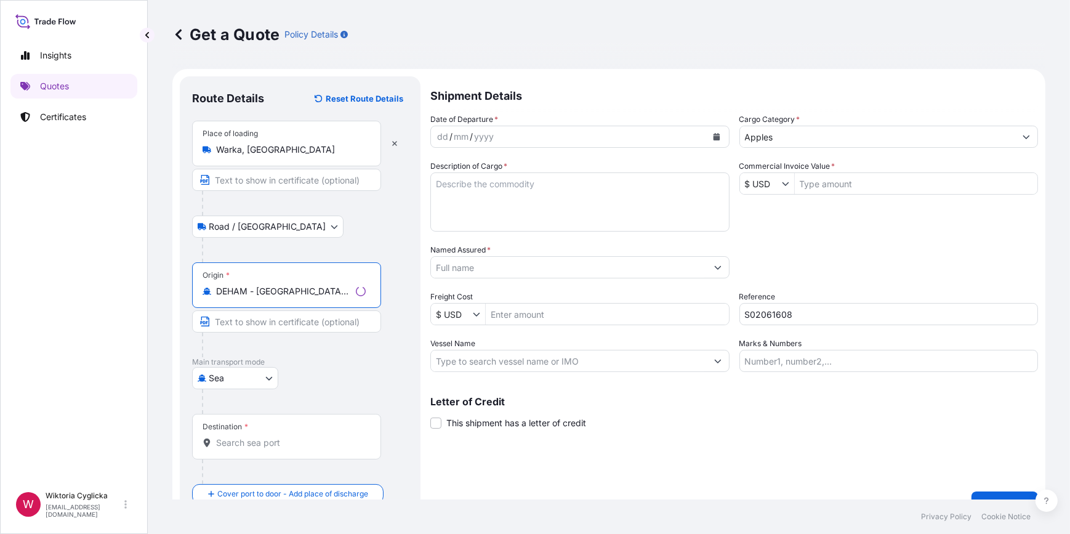
type input "DEHAM - [GEOGRAPHIC_DATA], [GEOGRAPHIC_DATA]"
click at [265, 442] on input "Destination *" at bounding box center [288, 443] width 145 height 12
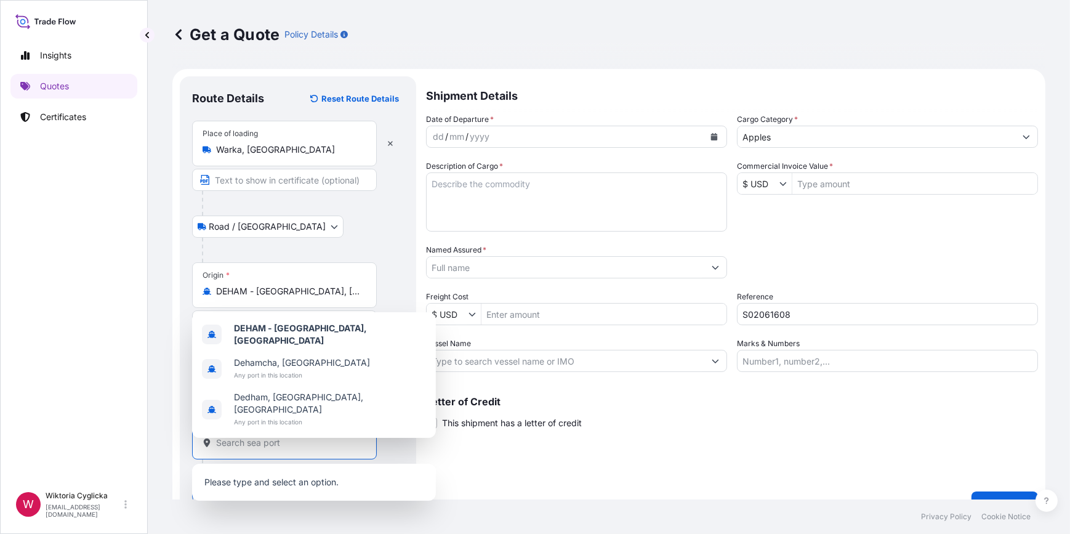
paste input "ENNORE"
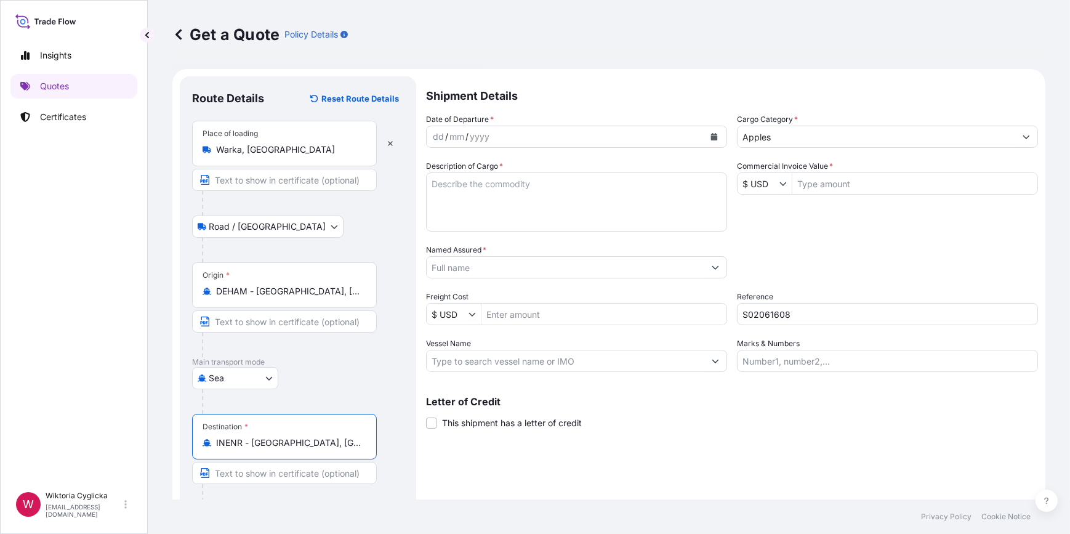
type input "INENR - [GEOGRAPHIC_DATA], [GEOGRAPHIC_DATA]"
click at [515, 203] on textarea "Description of Cargo *" at bounding box center [576, 201] width 301 height 59
click at [711, 138] on icon "Calendar" at bounding box center [714, 136] width 7 height 7
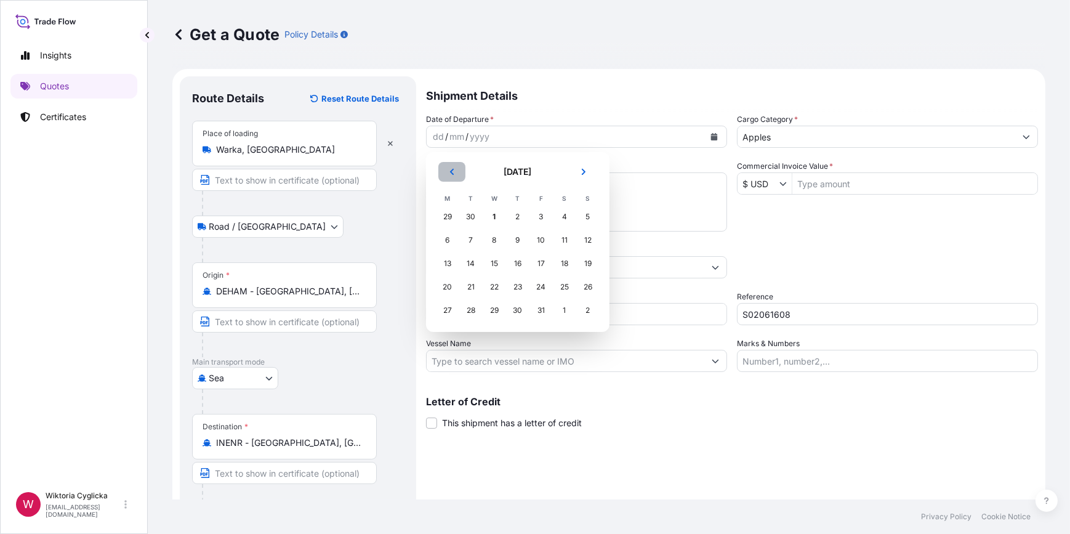
click at [455, 169] on icon "Previous" at bounding box center [451, 171] width 7 height 7
click at [472, 316] on div "30" at bounding box center [471, 310] width 22 height 22
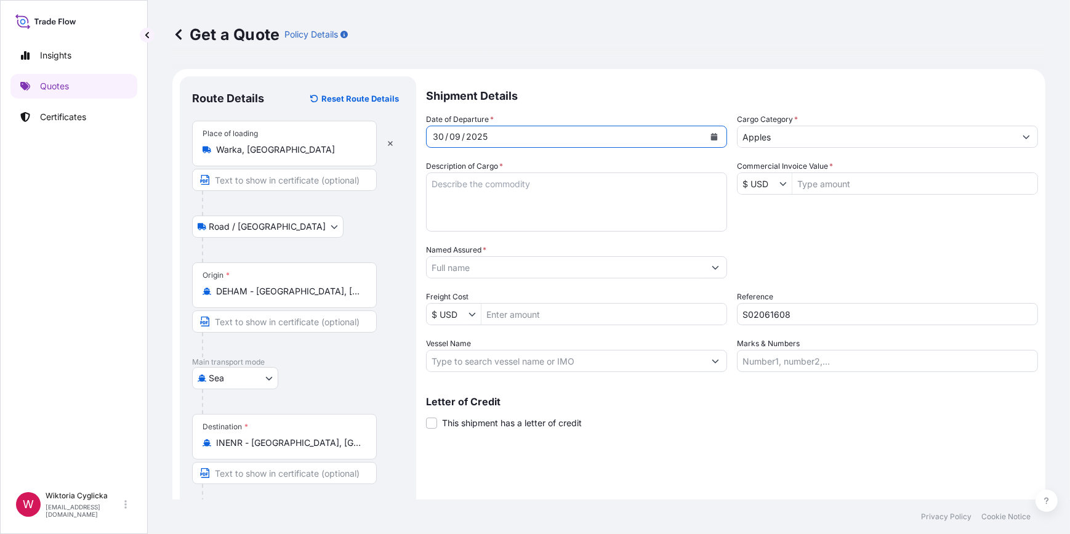
click at [627, 190] on textarea "Description of Cargo *" at bounding box center [576, 201] width 301 height 59
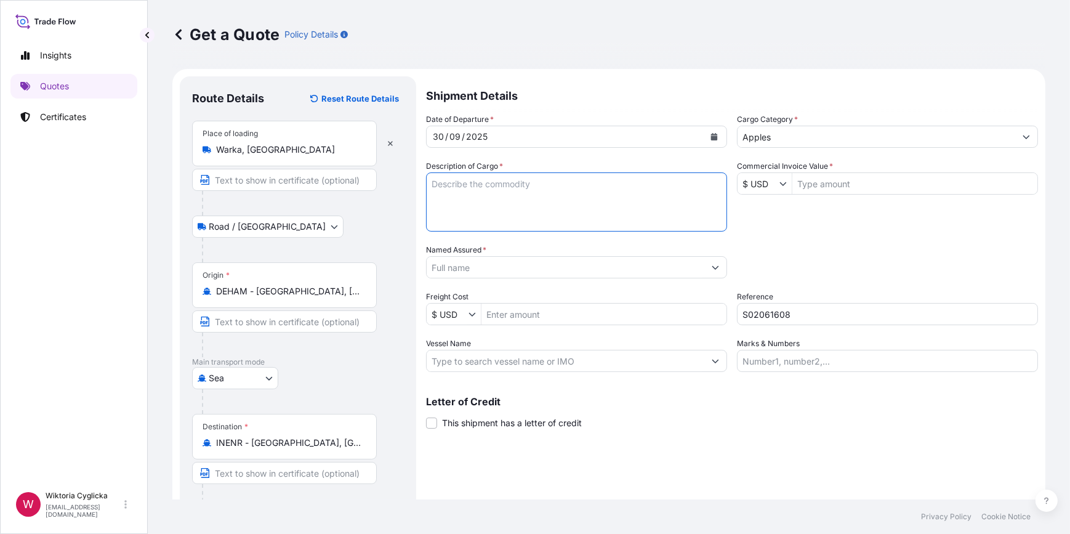
click at [474, 199] on textarea "Description of Cargo *" at bounding box center [576, 201] width 301 height 59
paste textarea "HLBU 9887441"
click at [456, 185] on textarea "HLBU 9887441" at bounding box center [576, 201] width 301 height 59
click at [457, 187] on textarea "HLBU 9887441" at bounding box center [576, 201] width 301 height 59
click at [521, 183] on textarea "HLBU9887441" at bounding box center [576, 201] width 301 height 59
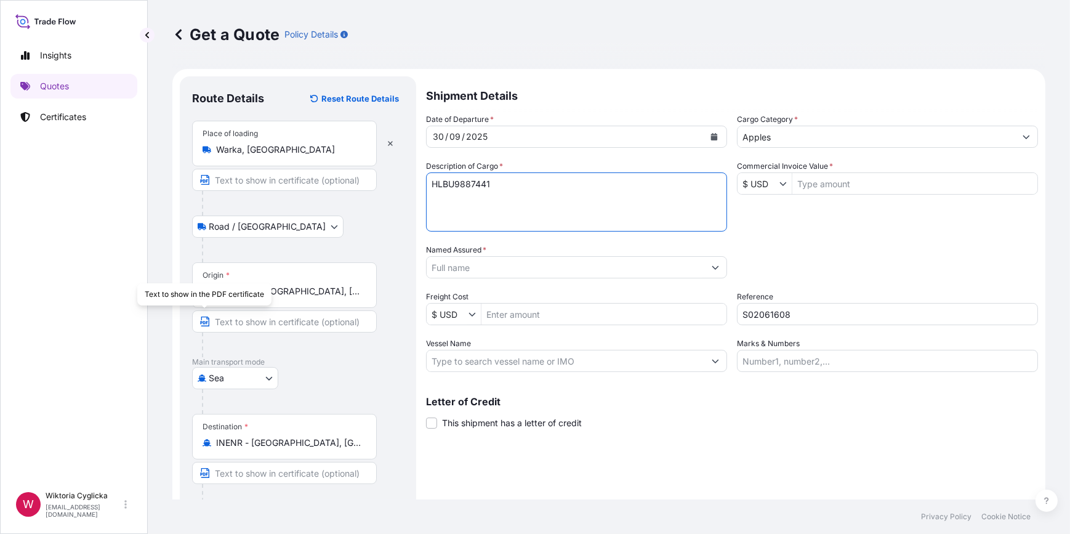
click at [475, 221] on textarea "HLBU9887441" at bounding box center [576, 201] width 301 height 59
paste textarea "FRESH APPLES ON 21 PALLETS NET WEIGHT: 20160 KG HS CODE: 08081080 CLASS I INV. …"
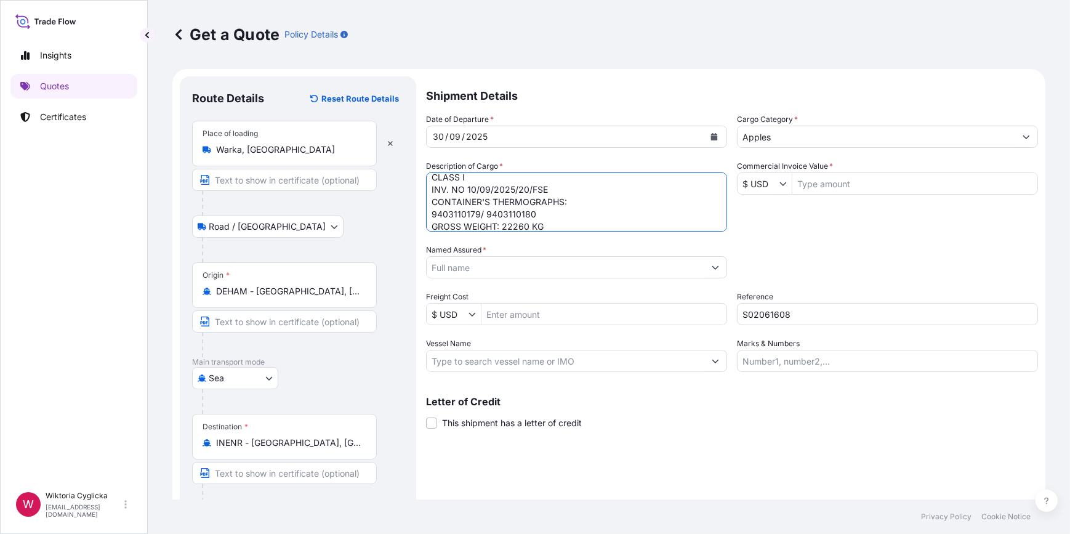
scroll to position [68, 0]
type textarea "HLBU9887441 FRESH APPLES ON 21 PALLETS NET WEIGHT: 20160 KG HS CODE: 08081080 C…"
click at [529, 260] on input "Named Assured *" at bounding box center [566, 267] width 278 height 22
click at [826, 187] on input "Commercial Invoice Value *" at bounding box center [914, 183] width 245 height 22
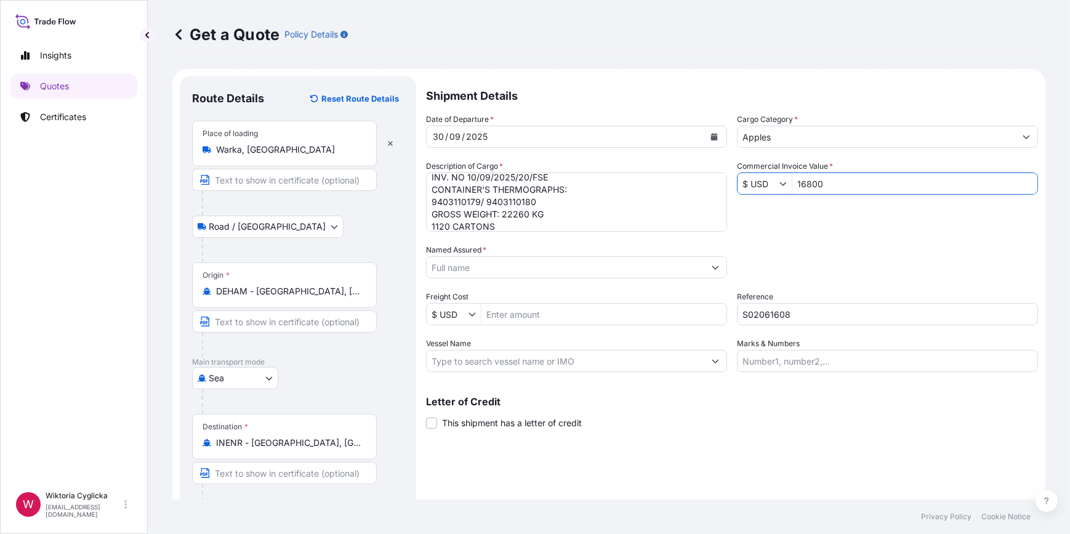
type input "16,800"
click at [829, 223] on div "Date of Departure * [DATE] Cargo Category * Apples Description of Cargo * HLBU9…" at bounding box center [732, 242] width 612 height 259
click at [511, 274] on input "Named Assured *" at bounding box center [566, 267] width 278 height 22
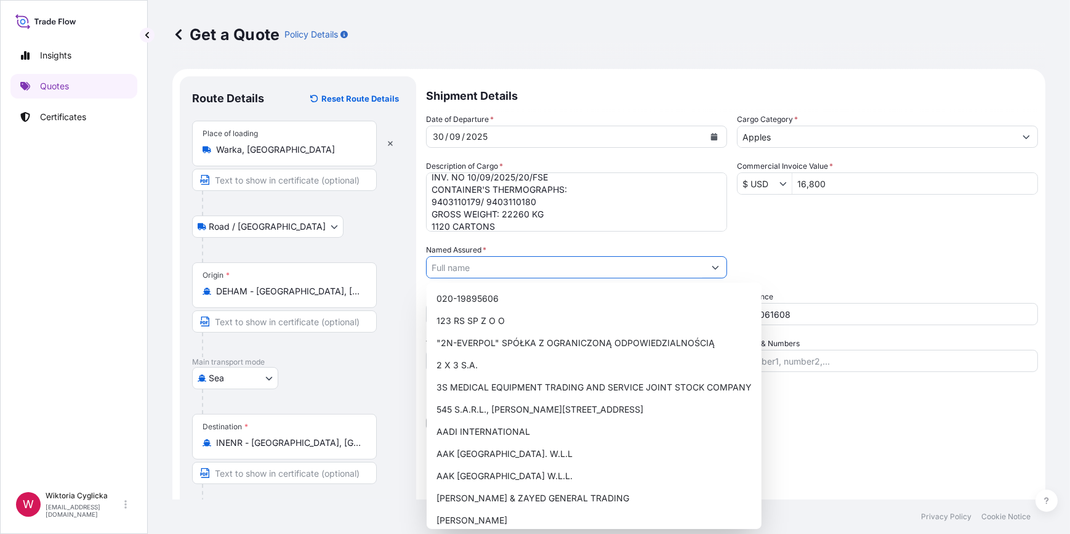
paste input "HORIZON INTERNATIONAL"
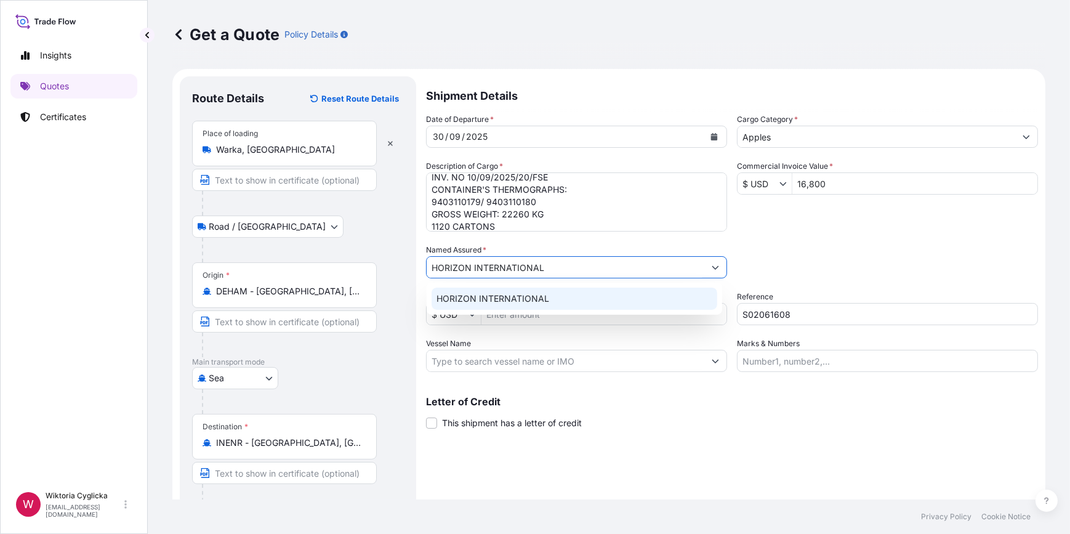
click at [514, 295] on span "HORIZON INTERNATIONAL" at bounding box center [493, 298] width 113 height 12
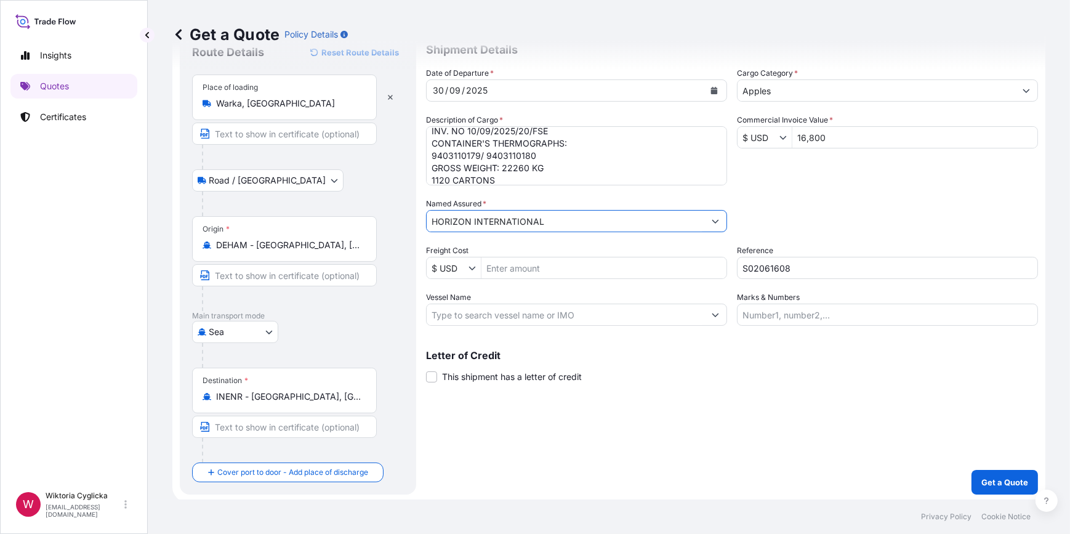
scroll to position [48, 0]
type input "HORIZON INTERNATIONAL"
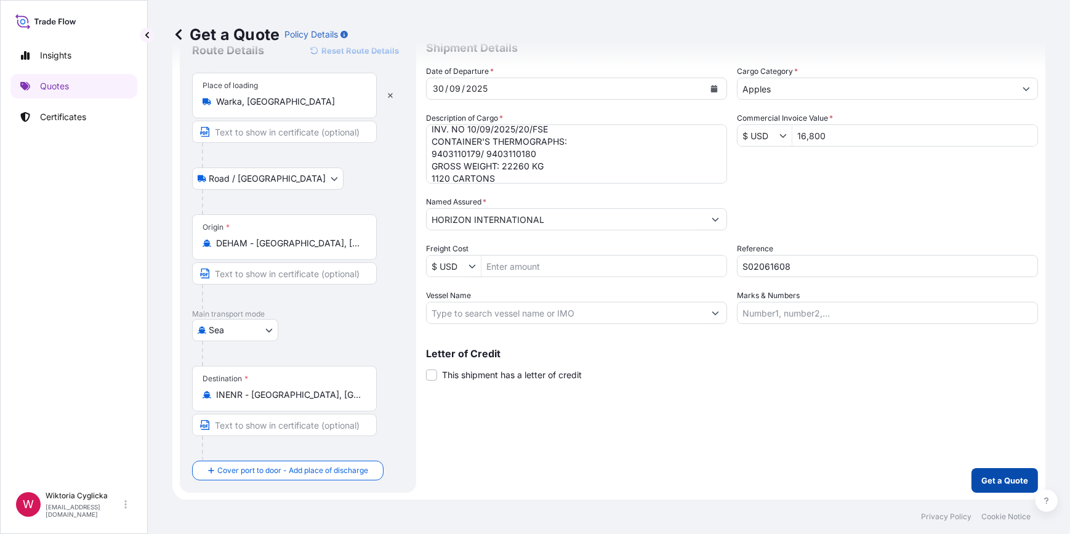
click at [999, 481] on p "Get a Quote" at bounding box center [1004, 480] width 47 height 12
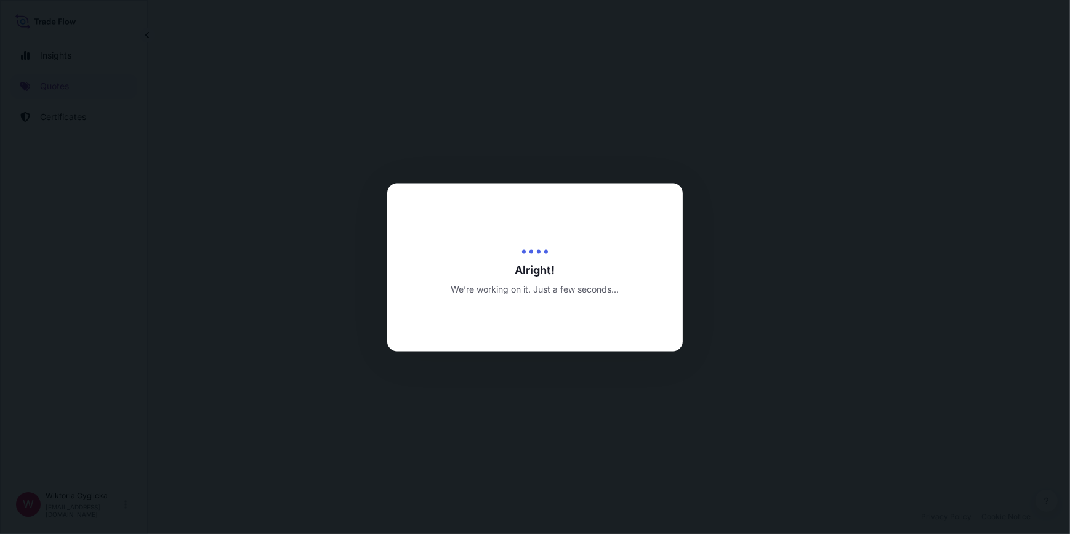
select select "Road / [GEOGRAPHIC_DATA]"
select select "Sea"
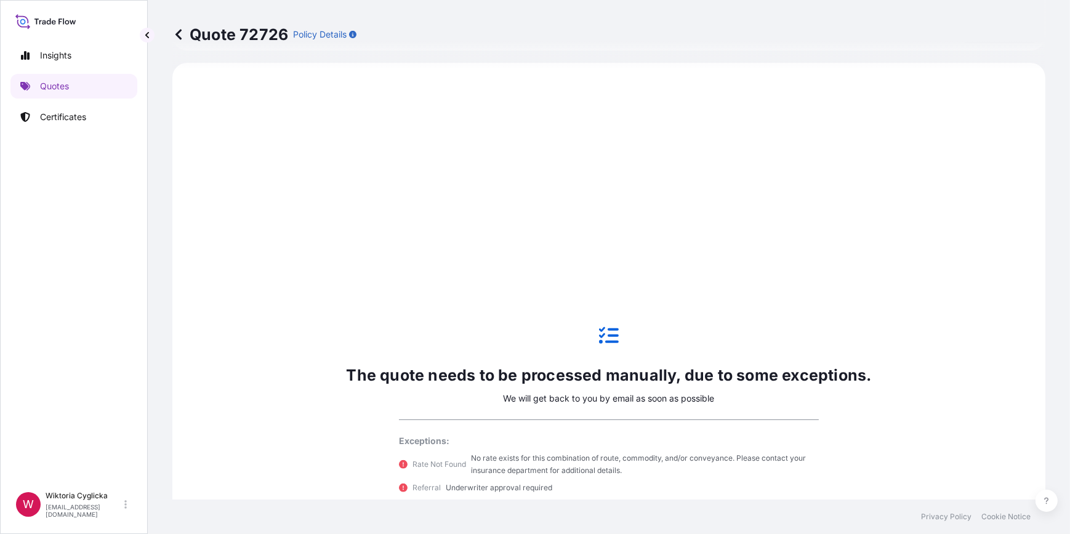
scroll to position [493, 0]
click at [95, 92] on link "Quotes" at bounding box center [73, 86] width 127 height 25
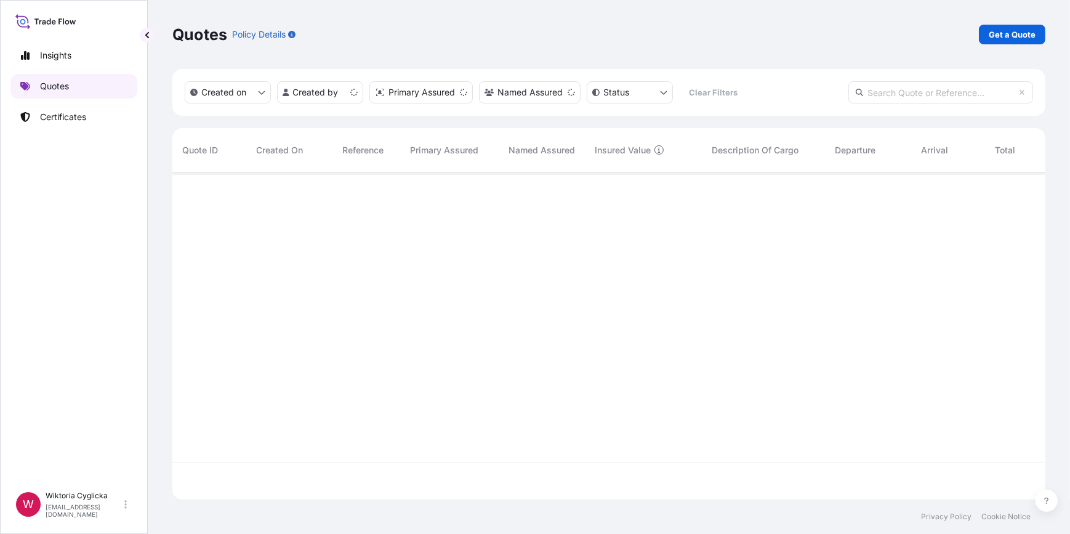
scroll to position [325, 864]
click at [1015, 29] on p "Get a Quote" at bounding box center [1012, 34] width 47 height 12
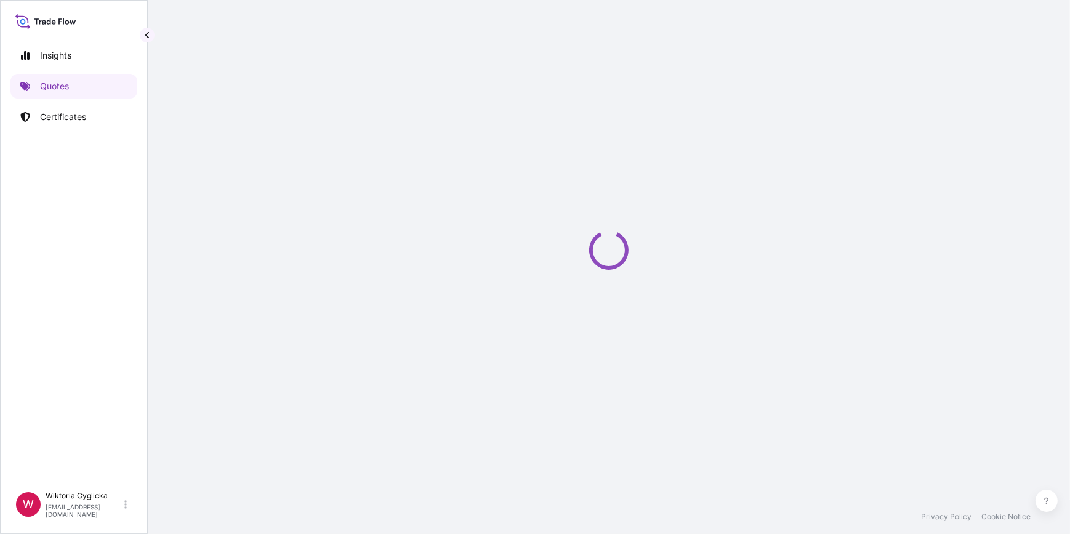
select select "Road / [GEOGRAPHIC_DATA]"
select select "Sea"
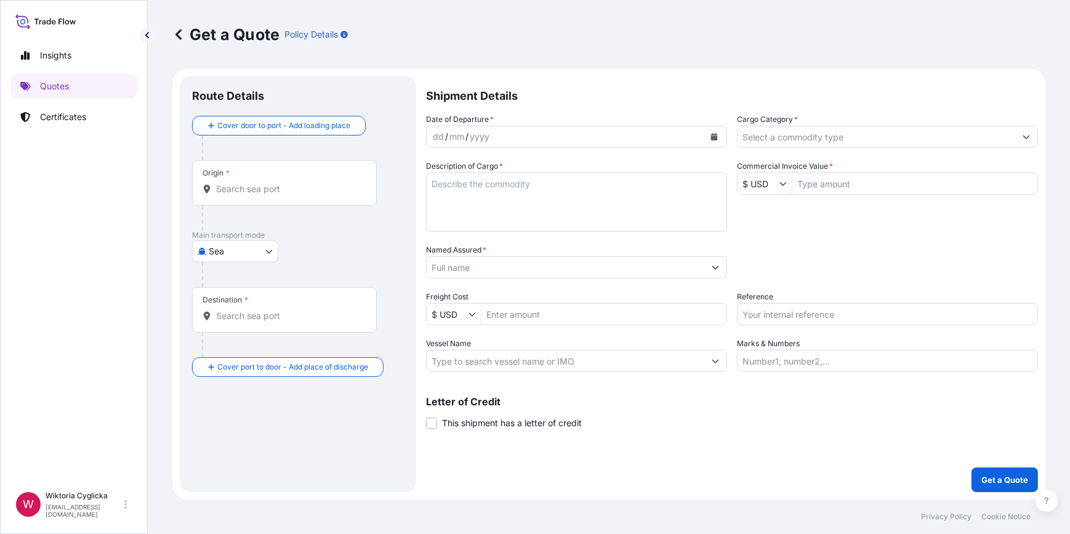
click at [805, 129] on input "Cargo Category *" at bounding box center [877, 137] width 278 height 22
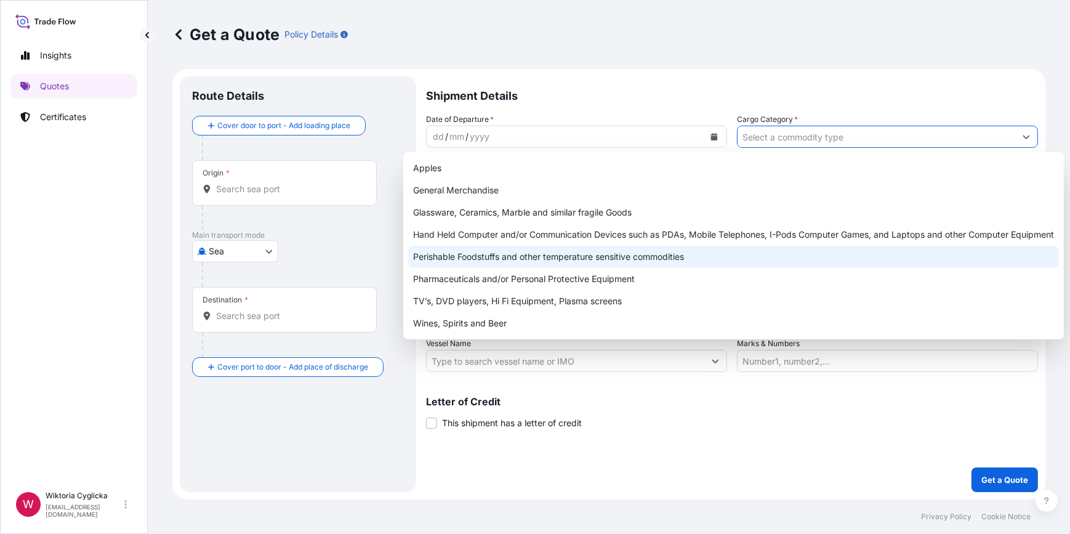
click at [532, 258] on div "Perishable Foodstuffs and other temperature sensitive commodities" at bounding box center [733, 257] width 651 height 22
type input "Perishable Foodstuffs and other temperature sensitive commodities"
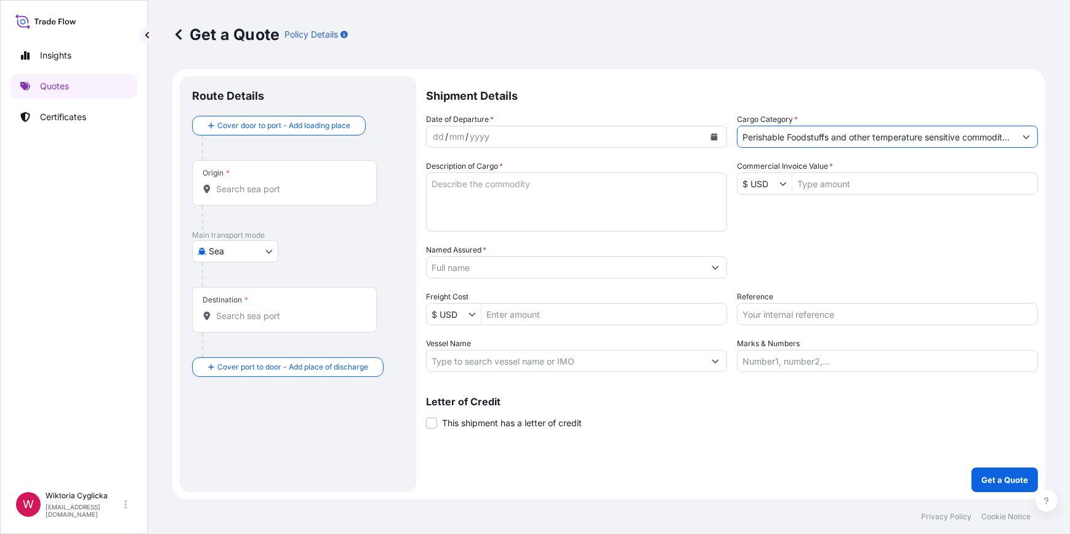
click at [764, 302] on label "Reference" at bounding box center [755, 297] width 36 height 12
click at [764, 303] on input "Reference" at bounding box center [887, 314] width 301 height 22
click at [758, 312] on input "Reference" at bounding box center [887, 314] width 301 height 22
paste input "S02063013"
type input "S02063013"
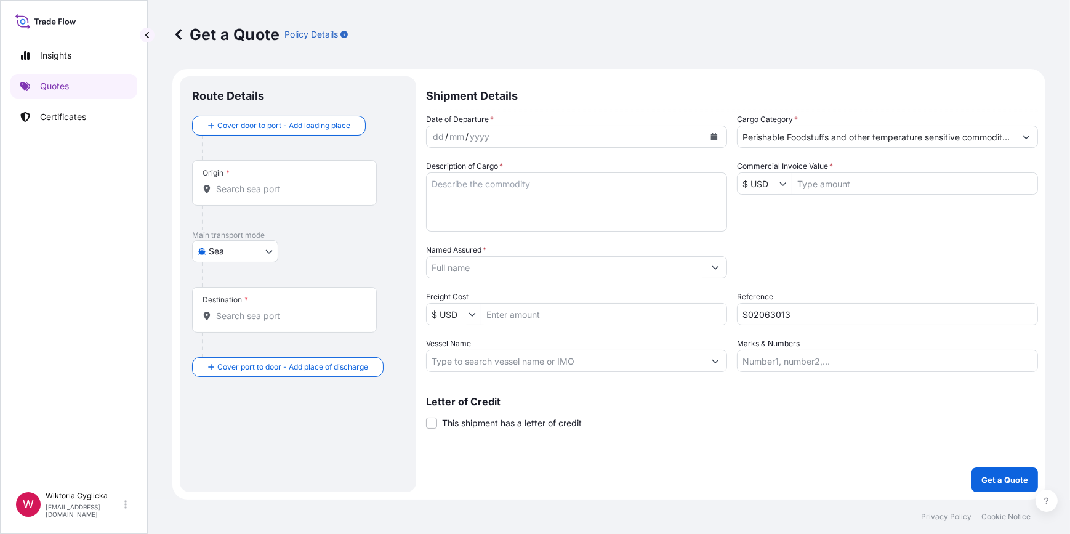
click at [797, 273] on div "Packing Category Type to search a container mode Please select a primary mode o…" at bounding box center [887, 261] width 301 height 34
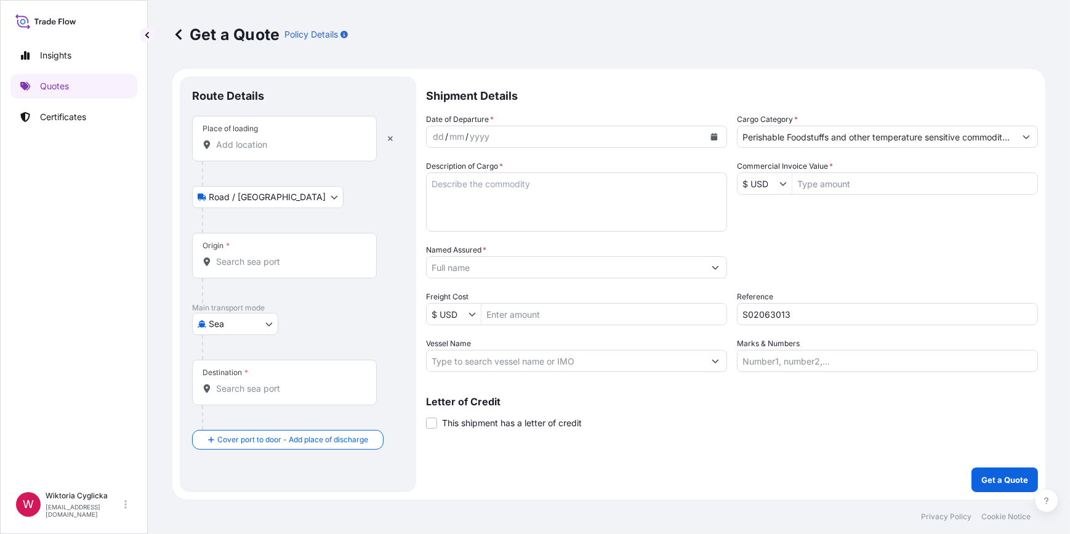
click at [295, 153] on div "Place of loading" at bounding box center [284, 139] width 185 height 46
click at [295, 151] on input "Place of loading" at bounding box center [288, 145] width 145 height 12
paste input "STARA BUKOWKA"
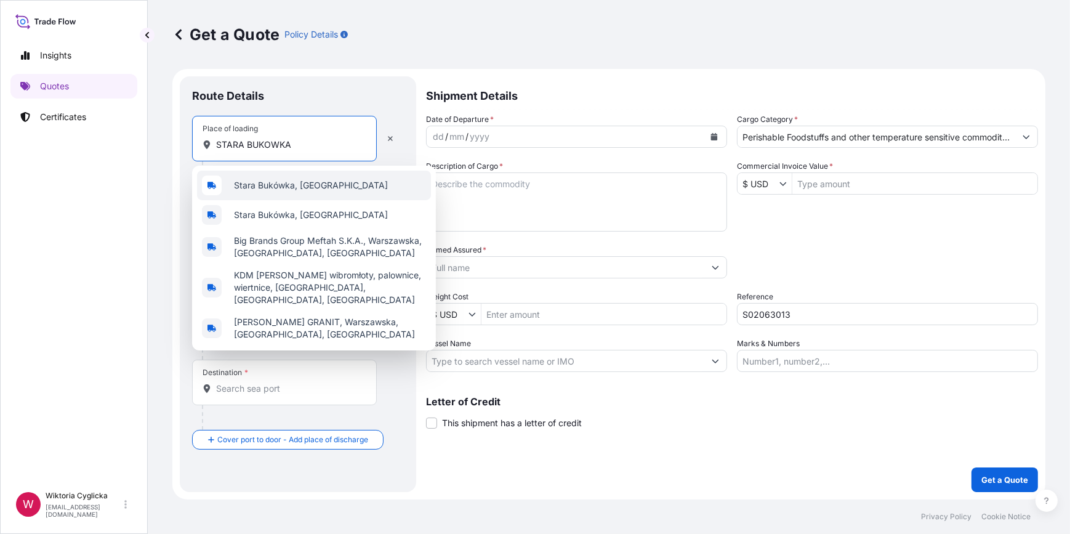
click at [287, 183] on span "Stara Bukówka, [GEOGRAPHIC_DATA]" at bounding box center [311, 185] width 154 height 12
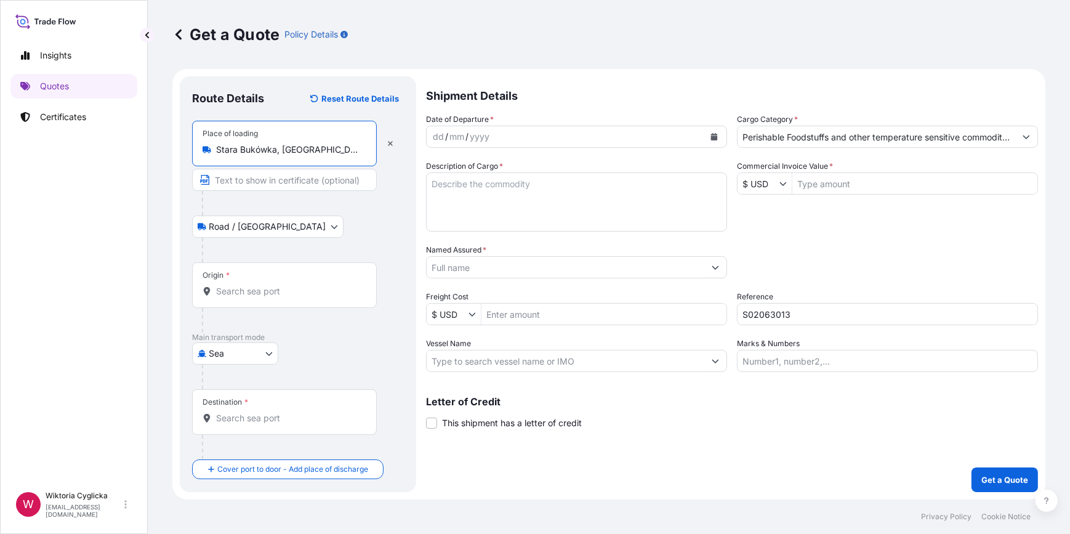
type input "Stara Bukówka, [GEOGRAPHIC_DATA]"
click at [715, 139] on icon "Calendar" at bounding box center [714, 136] width 7 height 7
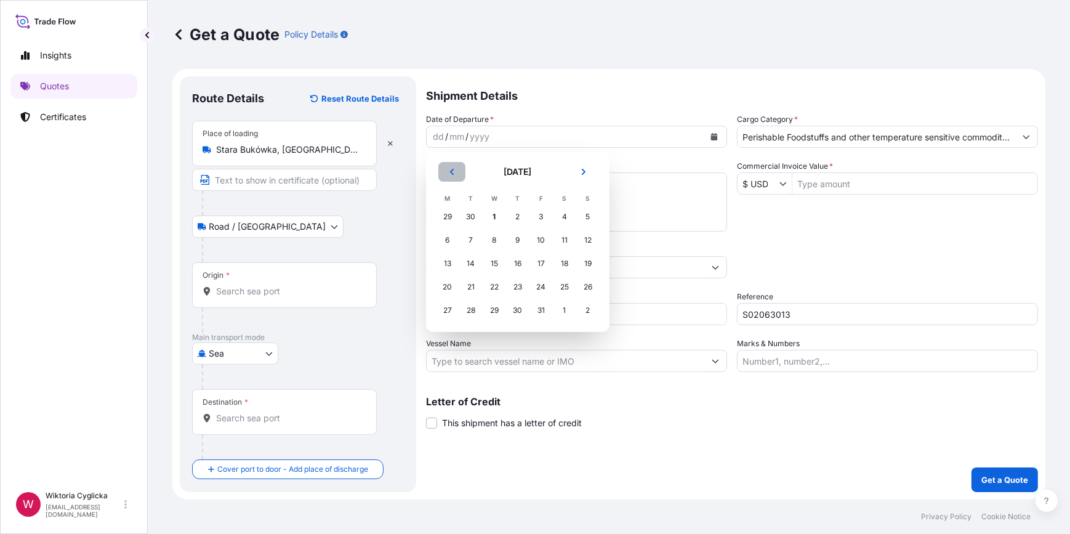
click at [458, 172] on button "Previous" at bounding box center [451, 172] width 27 height 20
click at [479, 308] on div "30" at bounding box center [471, 310] width 22 height 22
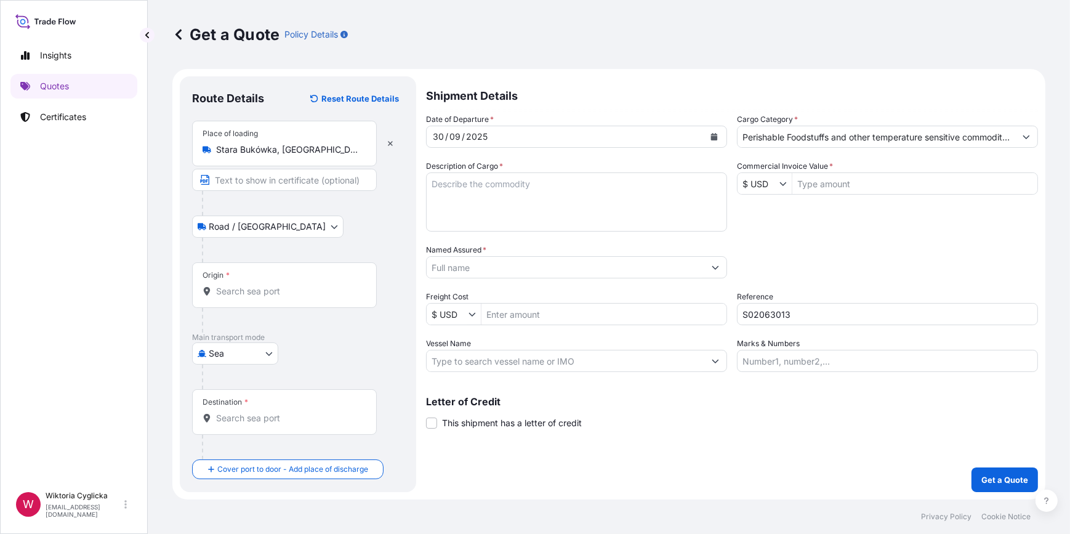
click at [753, 179] on input "$ USD" at bounding box center [759, 183] width 42 height 22
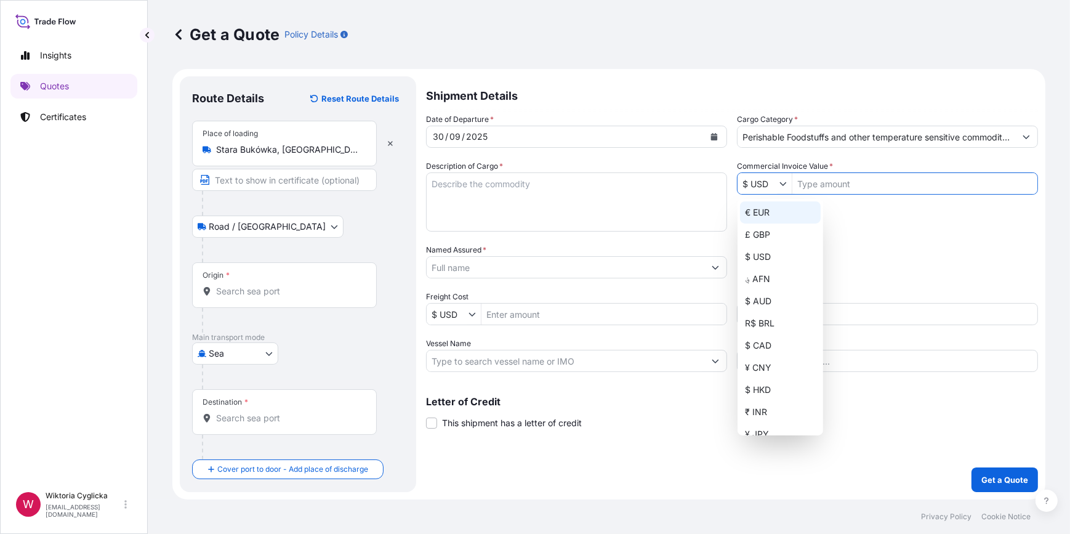
click at [770, 210] on div "€ EUR" at bounding box center [780, 212] width 81 height 22
type input "€ EUR"
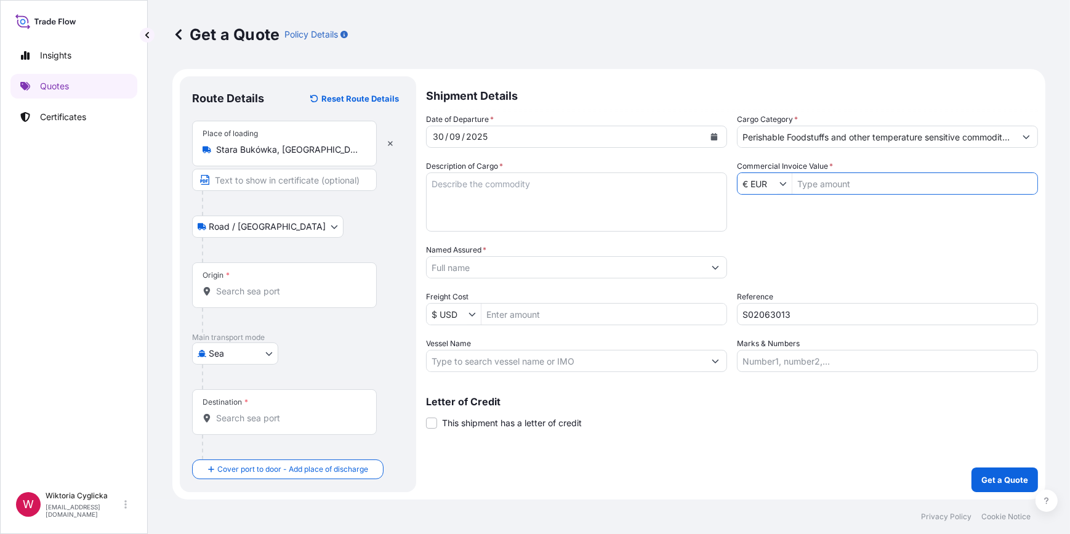
click at [813, 183] on input "Commercial Invoice Value *" at bounding box center [914, 183] width 245 height 22
click at [824, 219] on div "Date of Departure * [DATE] Cargo Category * Perishable Foodstuffs and other tem…" at bounding box center [732, 242] width 612 height 259
drag, startPoint x: 843, startPoint y: 180, endPoint x: 742, endPoint y: 185, distance: 101.1
click at [742, 185] on div "€ EUR 6,762,004" at bounding box center [887, 183] width 301 height 22
type input "67,620.04"
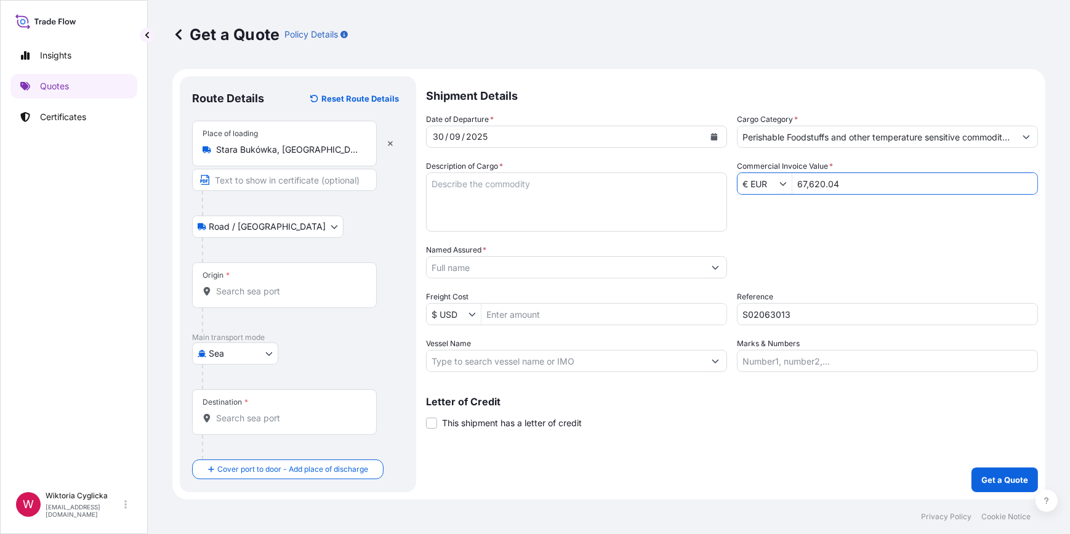
click at [782, 238] on div "Date of Departure * [DATE] Cargo Category * Perishable Foodstuffs and other tem…" at bounding box center [732, 242] width 612 height 259
click at [491, 199] on textarea "Description of Cargo *" at bounding box center [576, 201] width 301 height 59
click at [543, 197] on textarea "Description of Cargo *" at bounding box center [576, 201] width 301 height 59
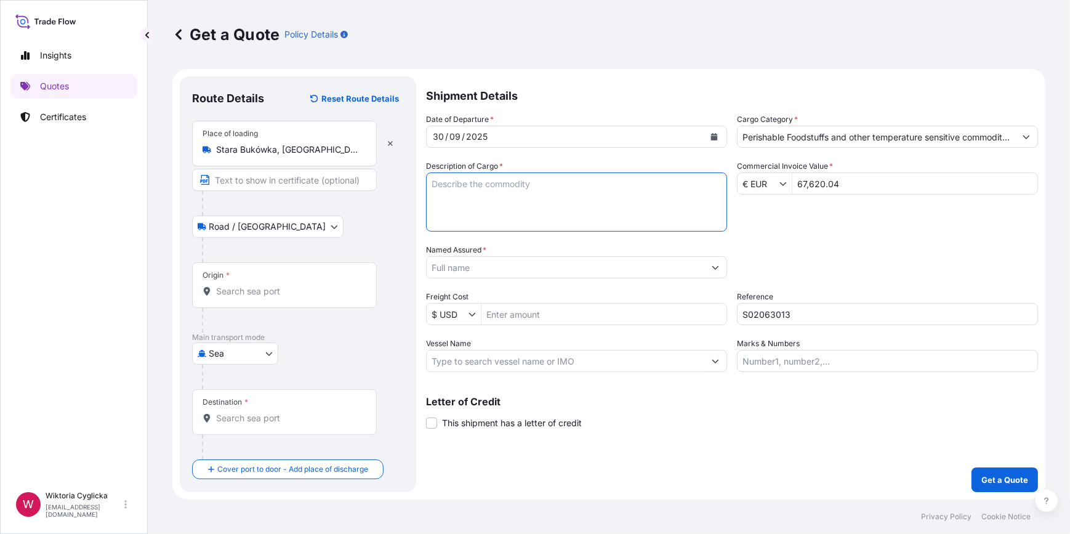
paste textarea "CONFECTIONERY PRODUCTS NET WEIGHT: 11638,66 KG"
click at [431, 185] on textarea "CONFECTIONERY PRODUCTS NET WEIGHT: 11638,66 KG" at bounding box center [576, 201] width 301 height 59
paste textarea "HLBU 6141253"
click at [458, 183] on textarea "HLBU 6141253 CONFECTIONERY PRODUCTS NET WEIGHT: 11638,66 KG" at bounding box center [576, 201] width 301 height 59
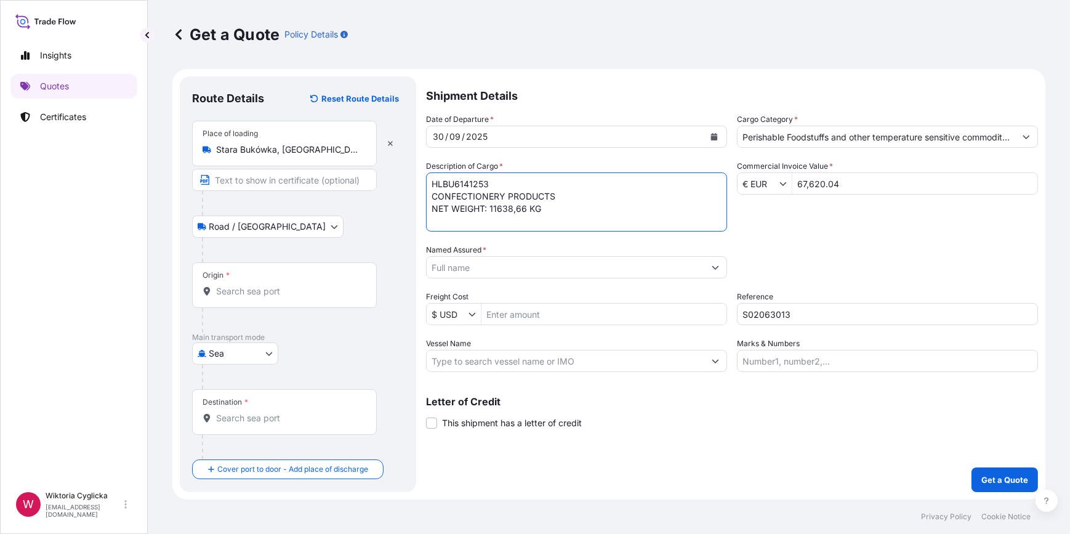
click at [557, 214] on textarea "HLBU6141253 CONFECTIONERY PRODUCTS NET WEIGHT: 11638,66 KG" at bounding box center [576, 201] width 301 height 59
click at [526, 215] on textarea "HLBU6141253 CONFECTIONERY PRODUCTS NET WEIGHT: 11638,66 KG GROSS WEIGHT:" at bounding box center [576, 201] width 301 height 59
paste textarea "14189,38"
type textarea "HLBU6141253 CONFECTIONERY PRODUCTS NET WEIGHT: 11638,66 KG GROSS WEIGHT: 14189,…"
click at [909, 235] on div "Date of Departure * [DATE] Cargo Category * Perishable Foodstuffs and other tem…" at bounding box center [732, 242] width 612 height 259
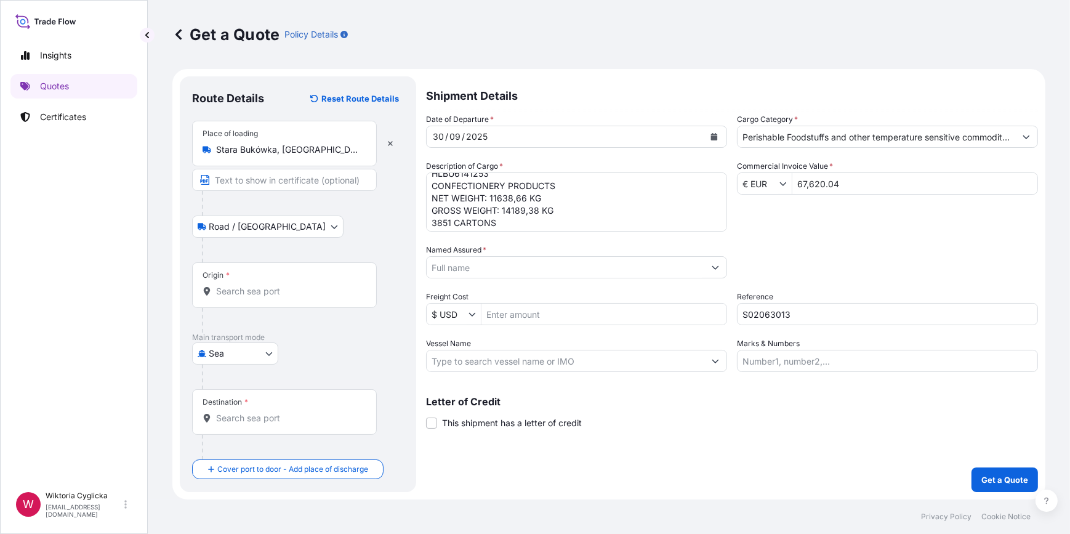
scroll to position [13, 0]
click at [472, 265] on input "Named Assured *" at bounding box center [566, 267] width 278 height 22
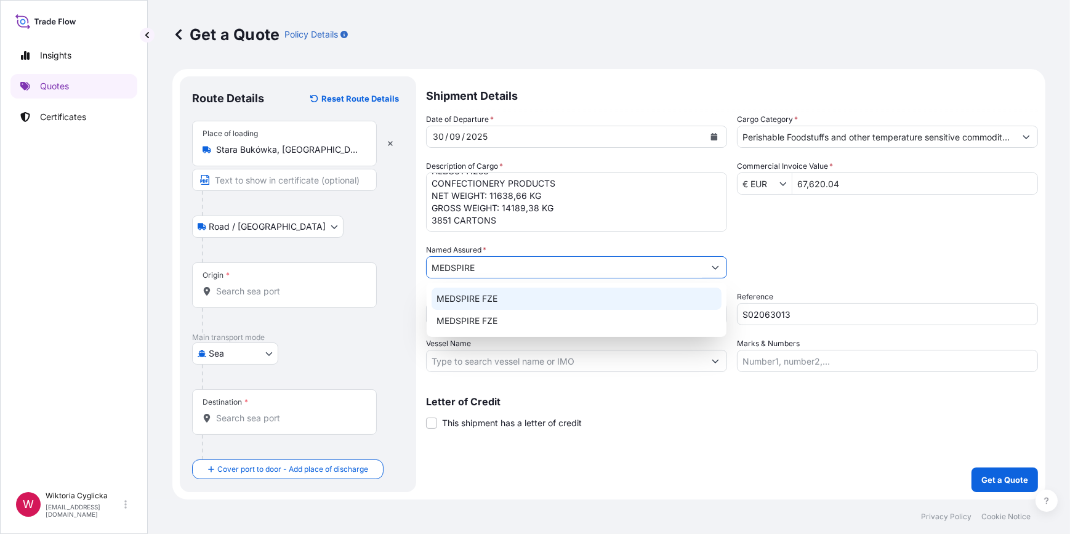
click at [493, 295] on span "MEDSPIRE FZE" at bounding box center [467, 298] width 61 height 12
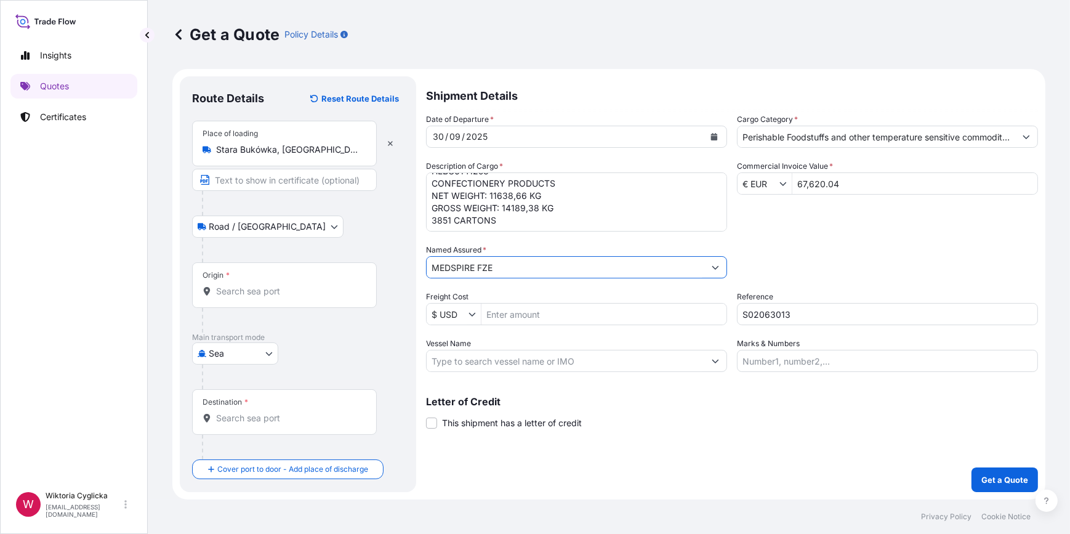
type input "MEDSPIRE FZE"
click at [843, 269] on div "Packing Category Type to search a container mode Please select a primary mode o…" at bounding box center [887, 261] width 301 height 34
click at [291, 298] on div "Origin *" at bounding box center [284, 285] width 185 height 46
click at [291, 297] on input "Origin *" at bounding box center [288, 291] width 145 height 12
paste input "GDYNIA"
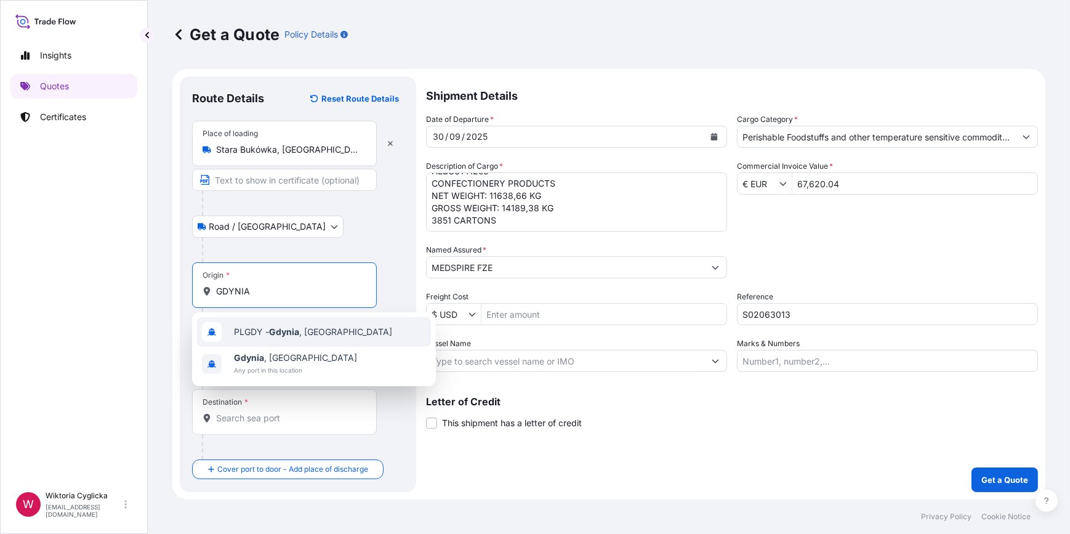
click at [259, 324] on div "PLGDY - [GEOGRAPHIC_DATA] , [GEOGRAPHIC_DATA]" at bounding box center [314, 332] width 234 height 30
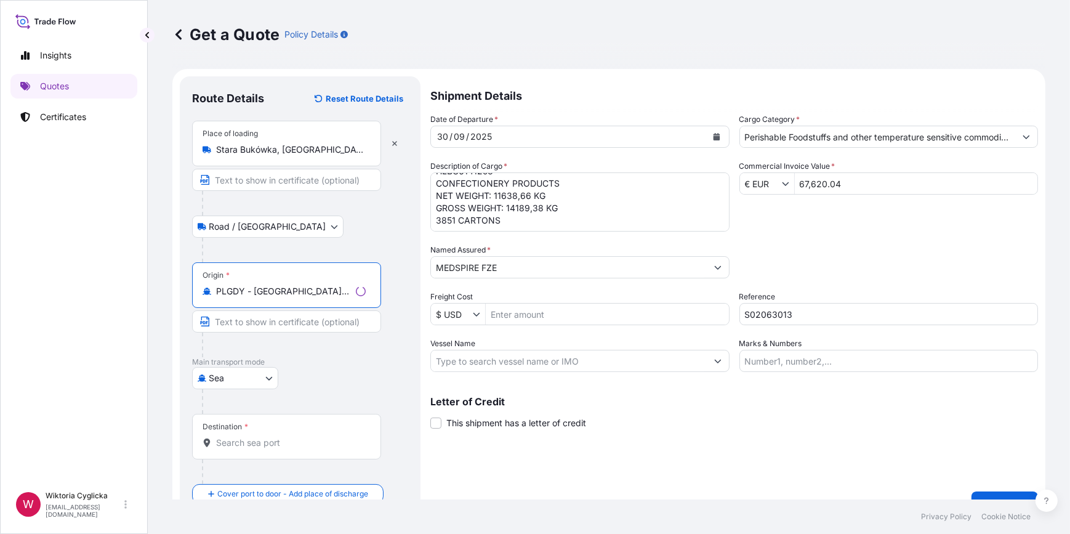
type input "PLGDY - [GEOGRAPHIC_DATA], [GEOGRAPHIC_DATA]"
click at [238, 449] on div "Destination *" at bounding box center [284, 437] width 185 height 46
click at [238, 449] on input "Destination *" at bounding box center [288, 443] width 145 height 12
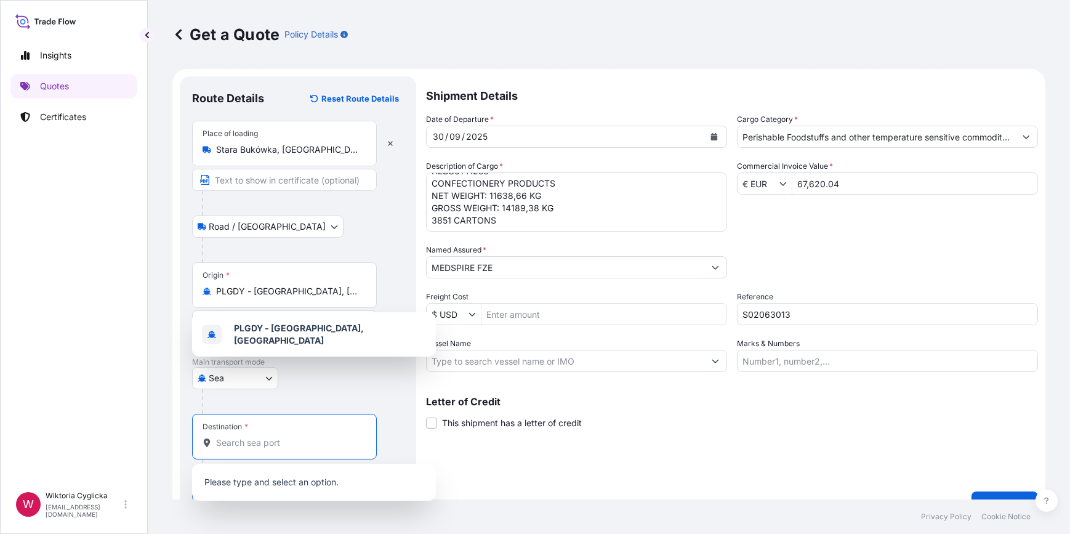
paste input "MATADI"
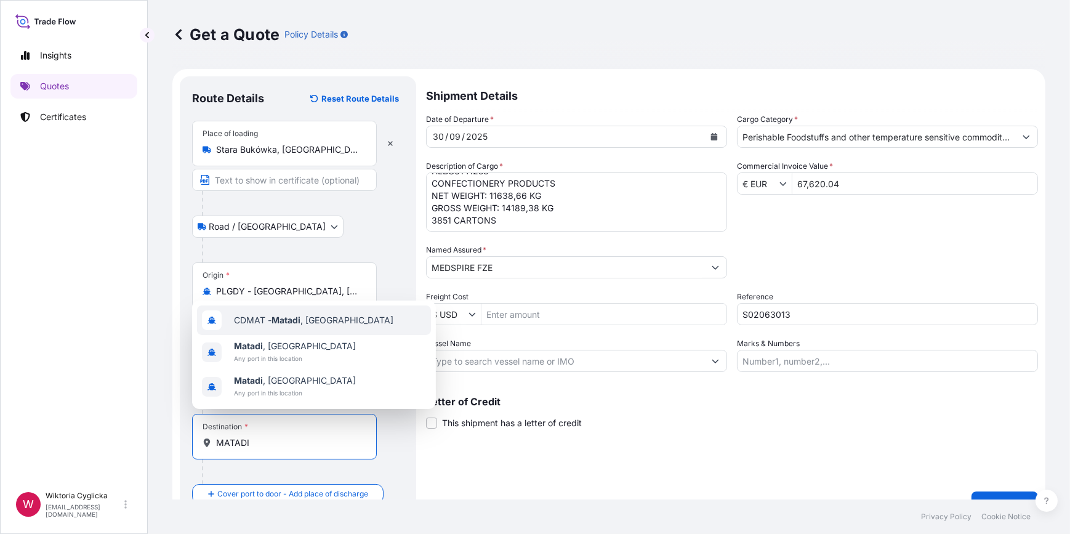
click at [267, 317] on span "CDMAT - Matadi , [GEOGRAPHIC_DATA]" at bounding box center [313, 320] width 159 height 12
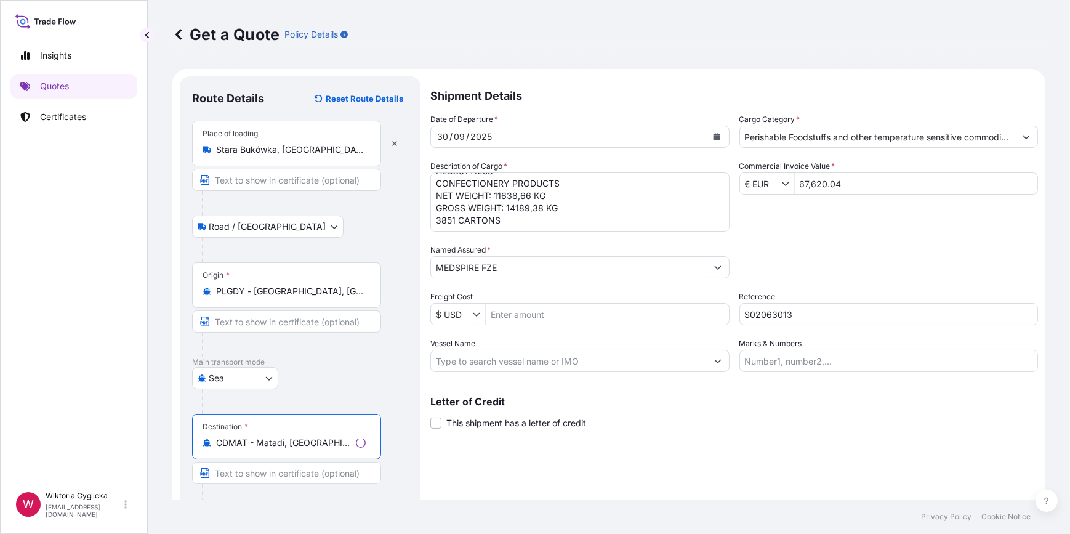
type input "CDMAT - Matadi, [GEOGRAPHIC_DATA]"
click at [824, 270] on div "Packing Category Type to search a container mode Please select a primary mode o…" at bounding box center [888, 261] width 299 height 34
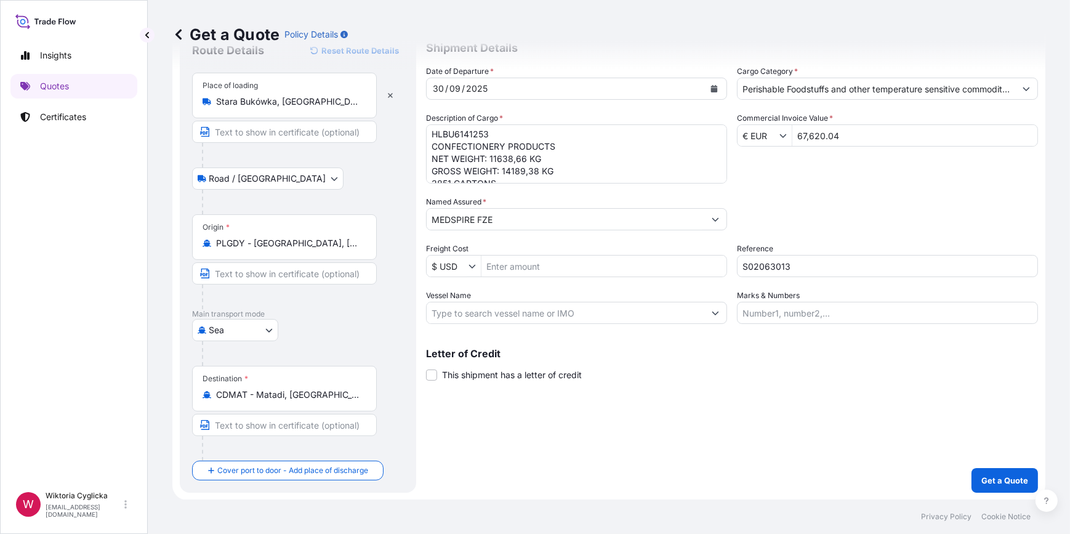
scroll to position [0, 0]
click at [991, 477] on p "Get a Quote" at bounding box center [1004, 480] width 47 height 12
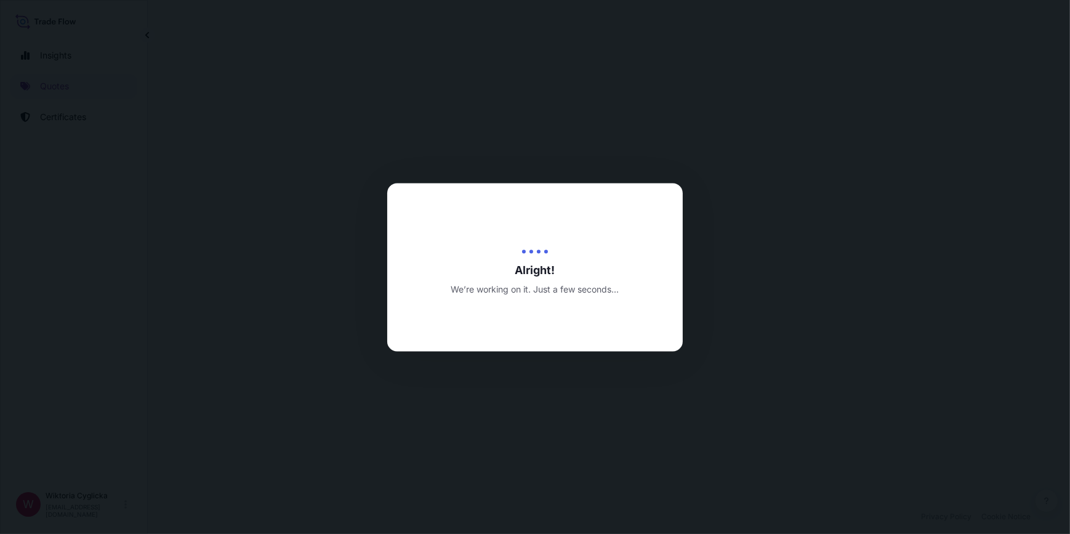
select select "Road / [GEOGRAPHIC_DATA]"
select select "Sea"
